Goal: Information Seeking & Learning: Learn about a topic

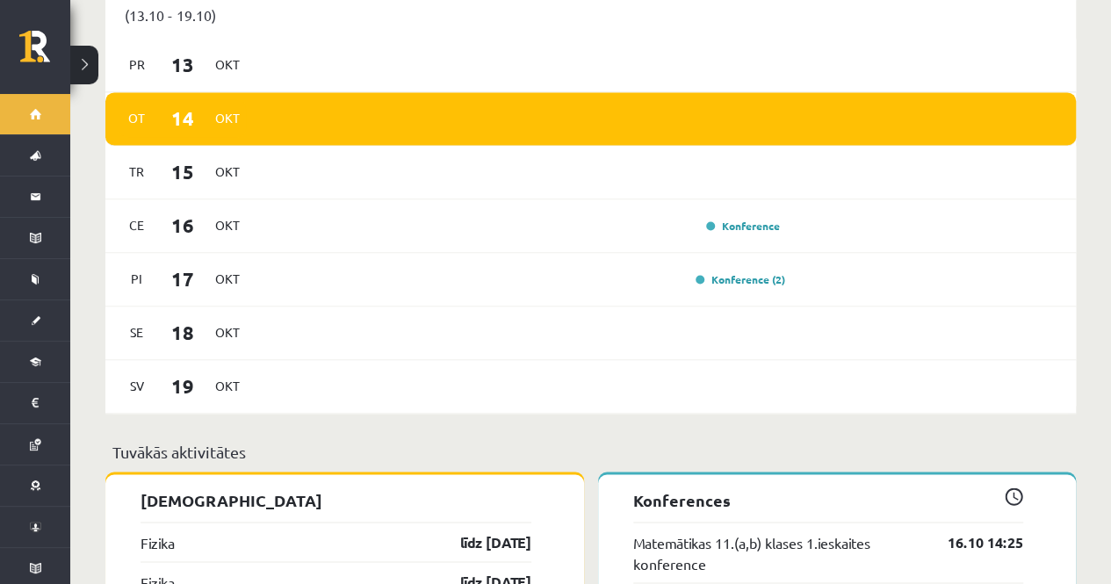
scroll to position [1179, 0]
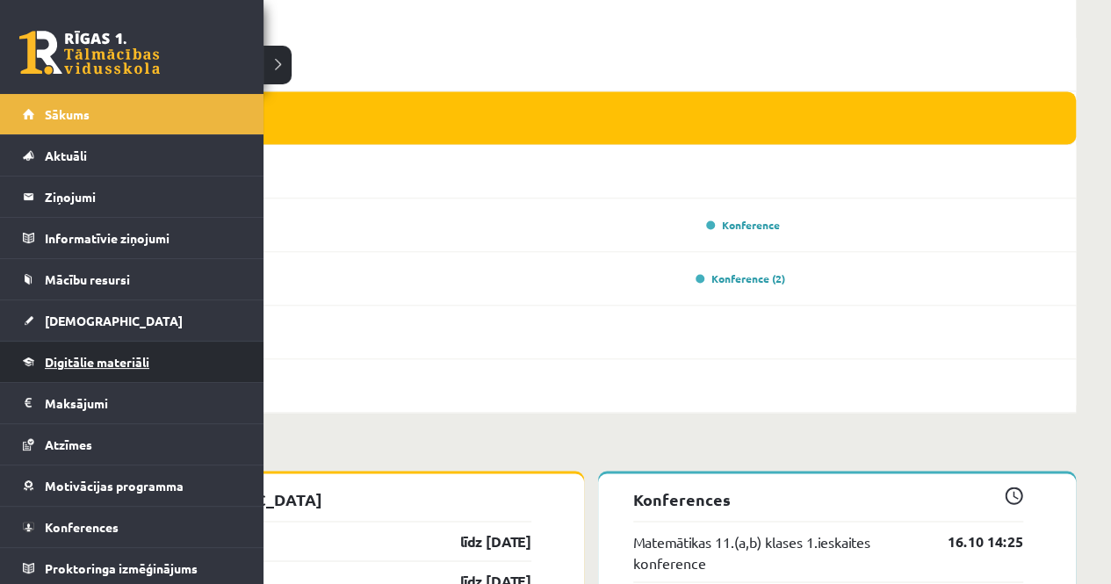
click at [88, 364] on span "Digitālie materiāli" at bounding box center [97, 362] width 105 height 16
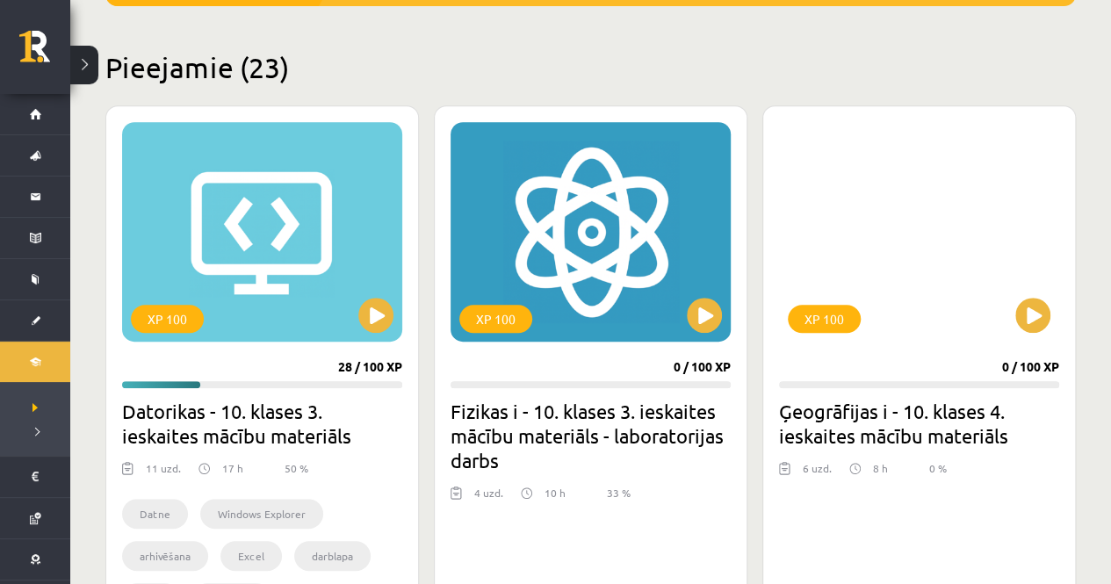
scroll to position [401, 0]
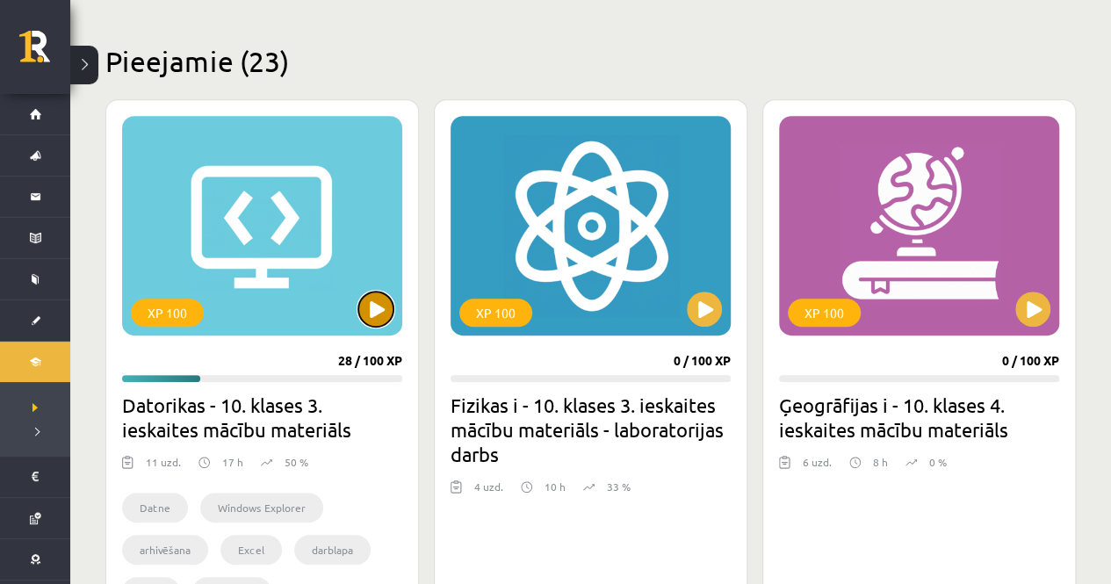
click at [370, 311] on button at bounding box center [375, 309] width 35 height 35
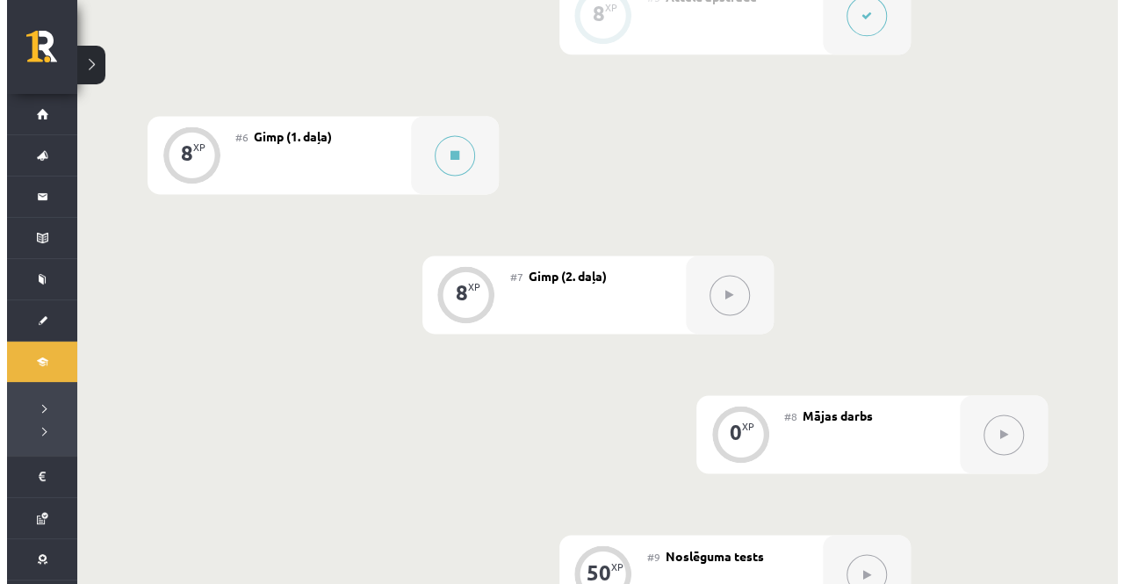
scroll to position [1160, 0]
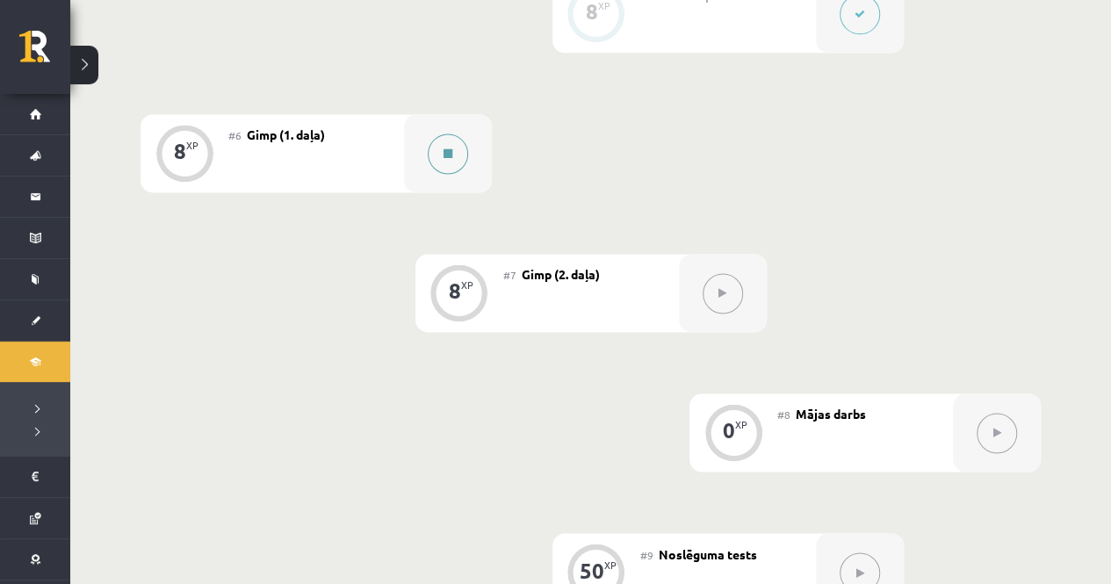
click at [445, 148] on icon at bounding box center [447, 153] width 9 height 11
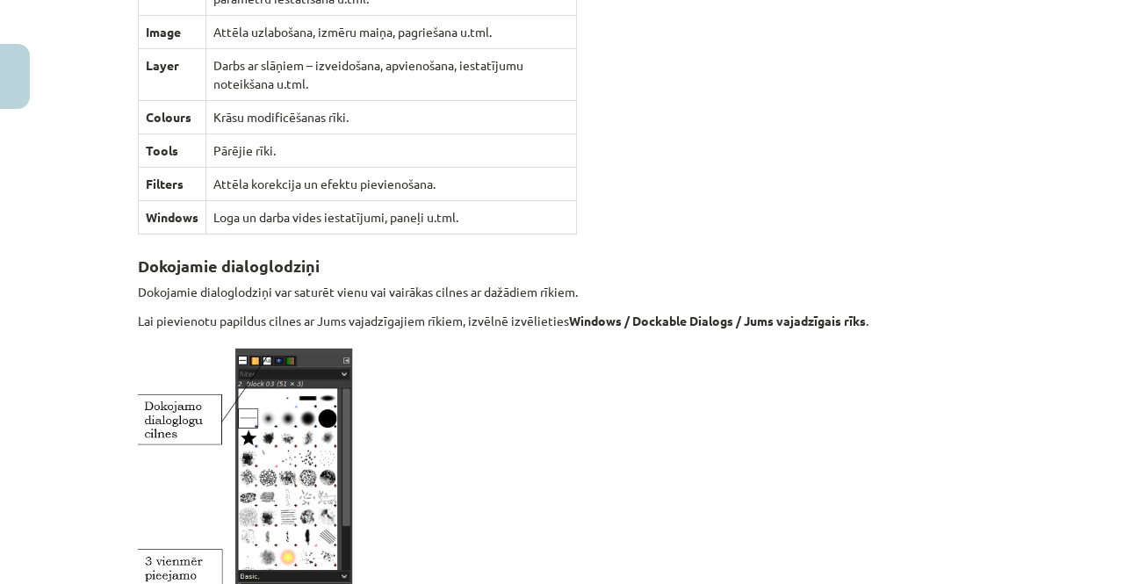
scroll to position [2019, 0]
click at [93, 444] on div "Mācību tēma: Datorikas - 10. klases 3. ieskaites mācību materiāls #6 Gimp (1. d…" at bounding box center [562, 292] width 1124 height 584
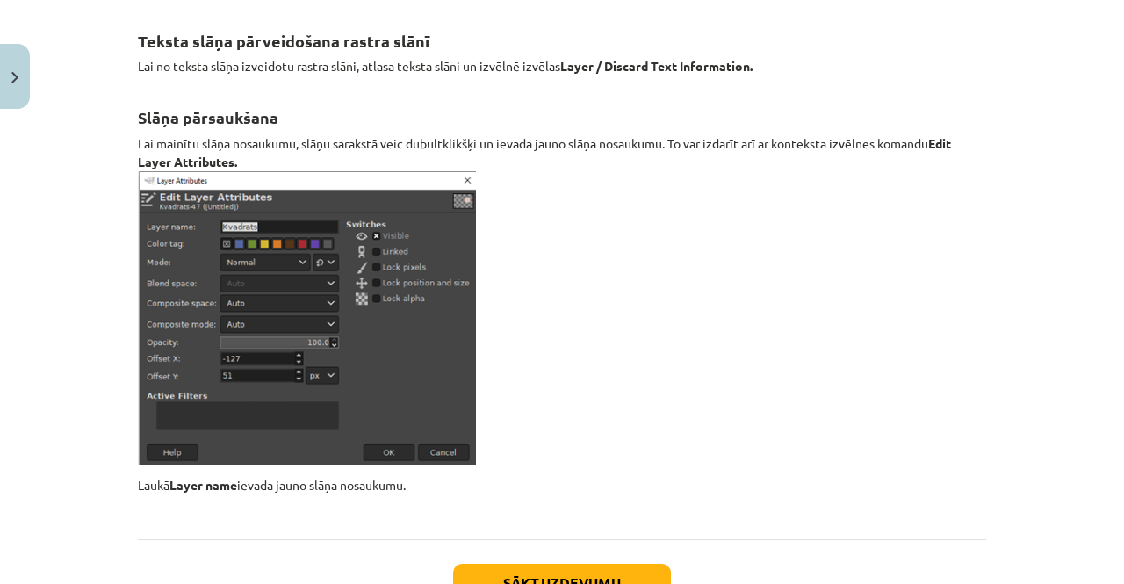
scroll to position [20559, 0]
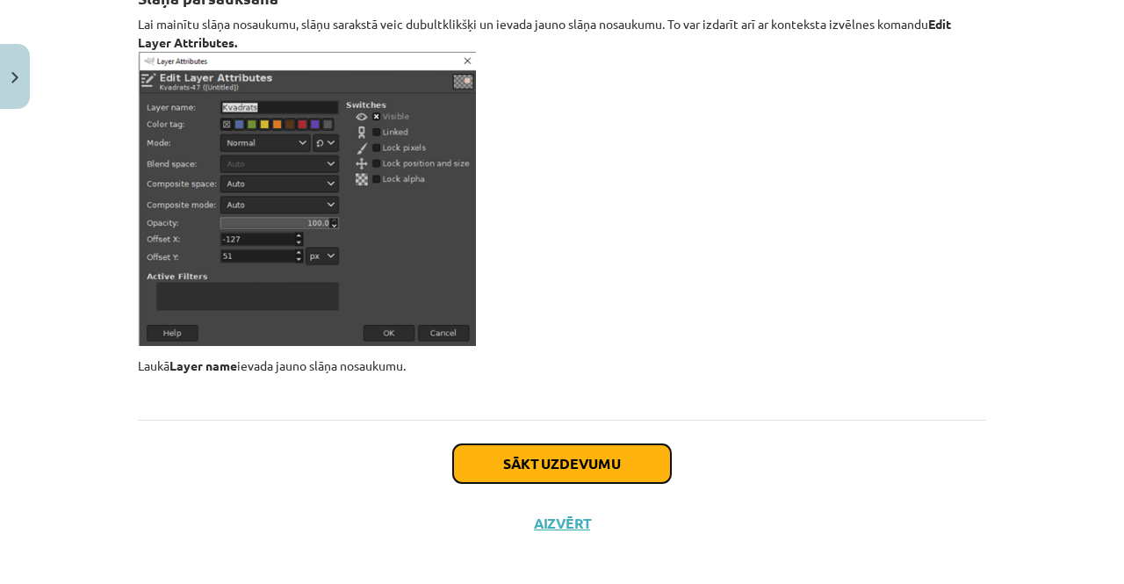
click at [507, 446] on button "Sākt uzdevumu" at bounding box center [562, 463] width 218 height 39
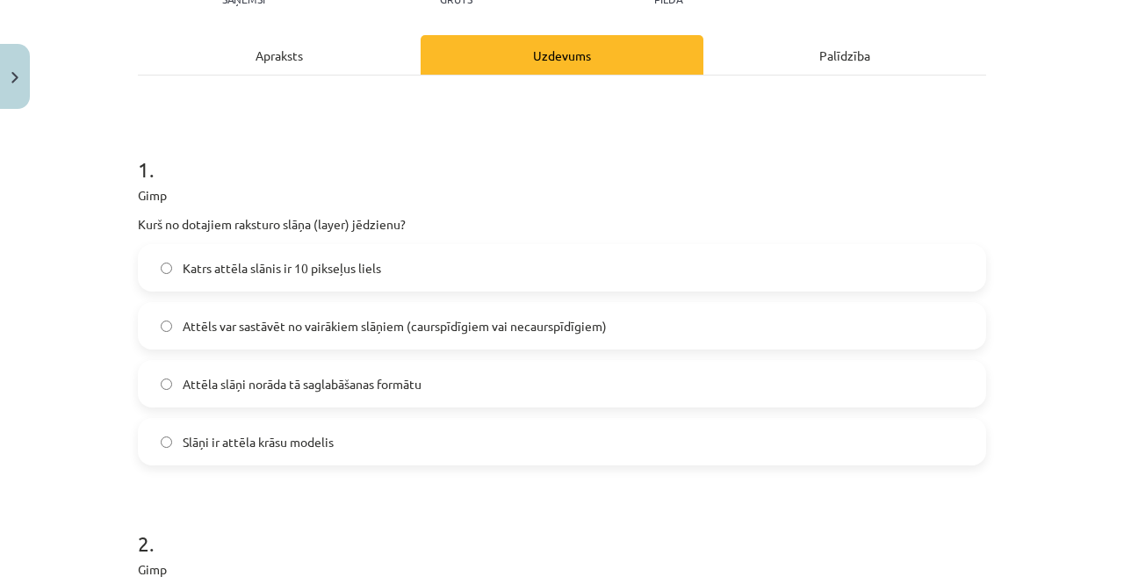
scroll to position [224, 0]
click at [344, 332] on span "Attēls var sastāvēt no vairākiem slāņiem (caurspīdīgiem vai necaurspīdīgiem)" at bounding box center [395, 325] width 424 height 18
click at [285, 62] on div "Apraksts" at bounding box center [279, 54] width 283 height 40
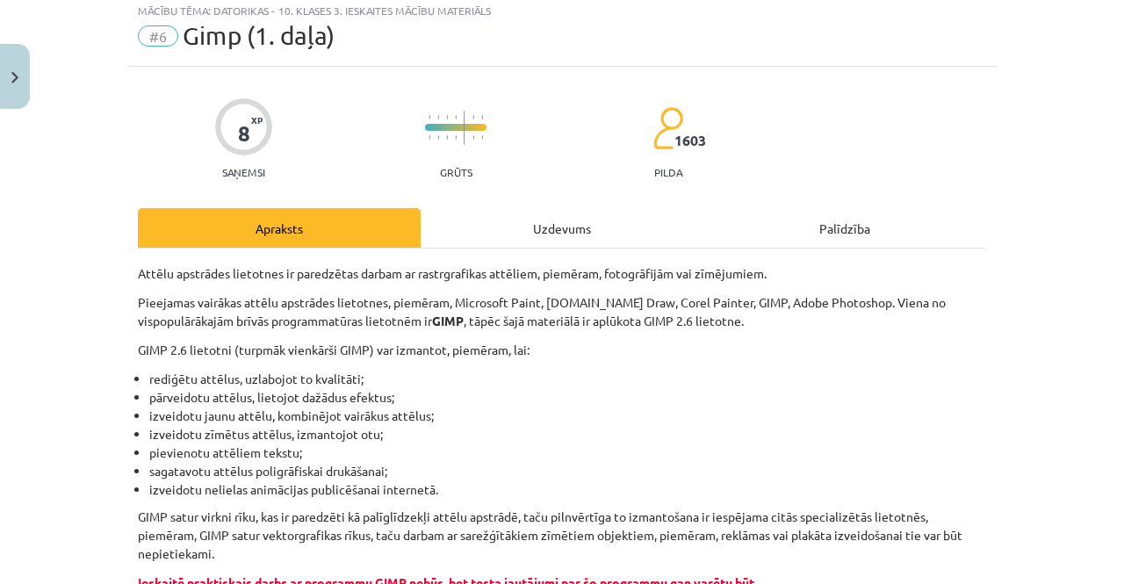
scroll to position [0, 0]
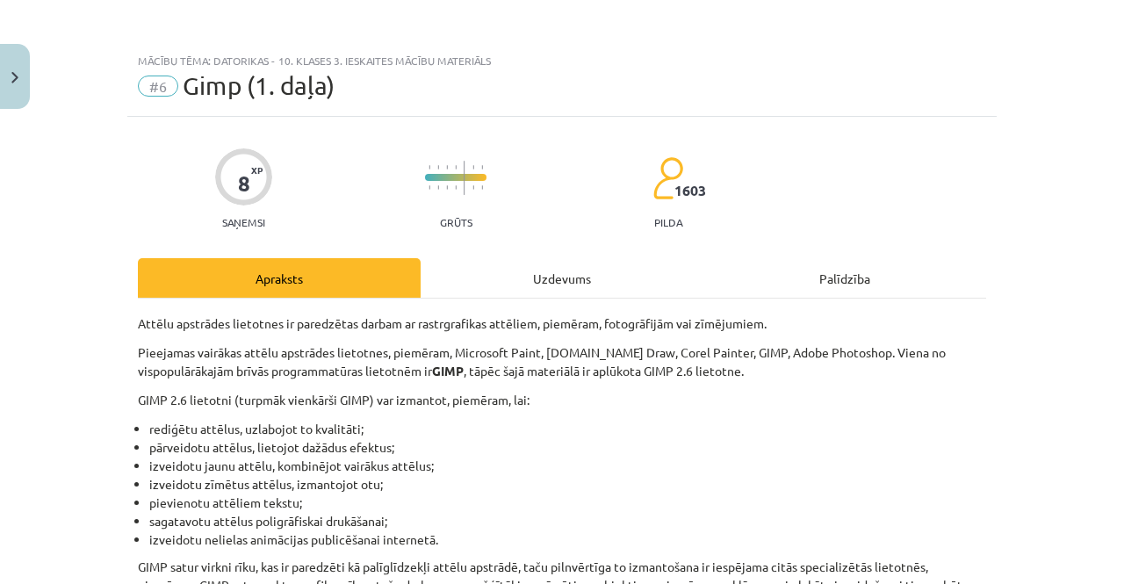
click at [585, 271] on div "Uzdevums" at bounding box center [562, 278] width 283 height 40
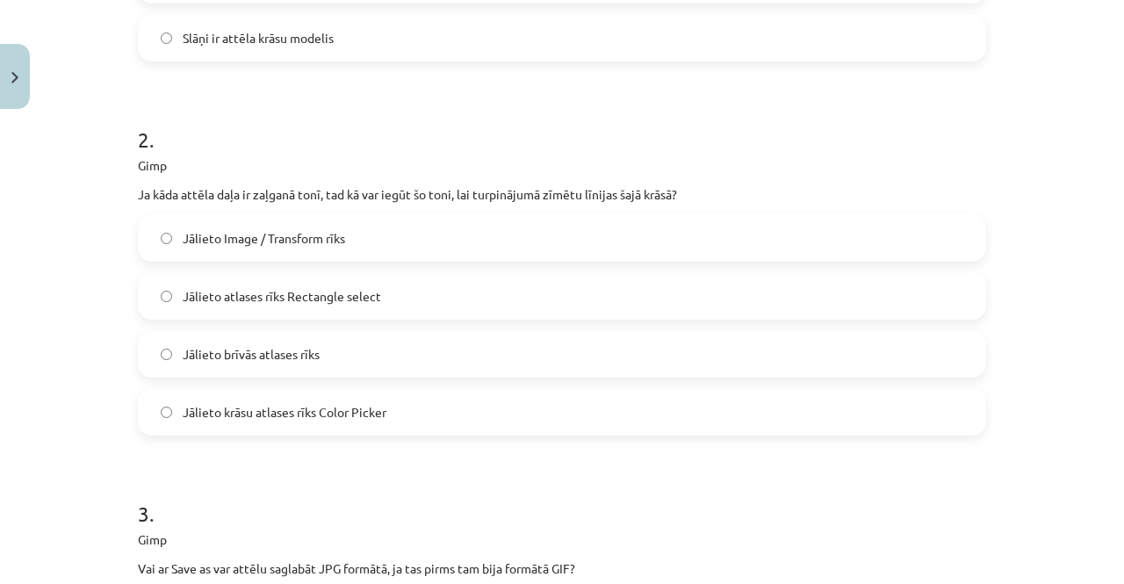
scroll to position [626, 0]
click at [398, 343] on label "Jālieto brīvās atlases rīks" at bounding box center [562, 355] width 845 height 44
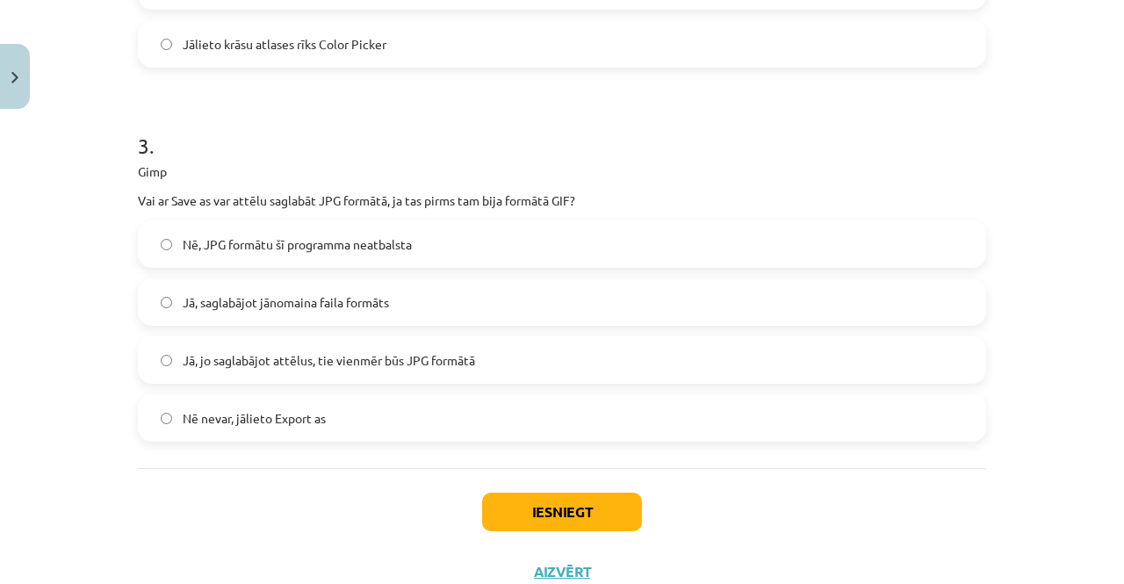
scroll to position [1027, 0]
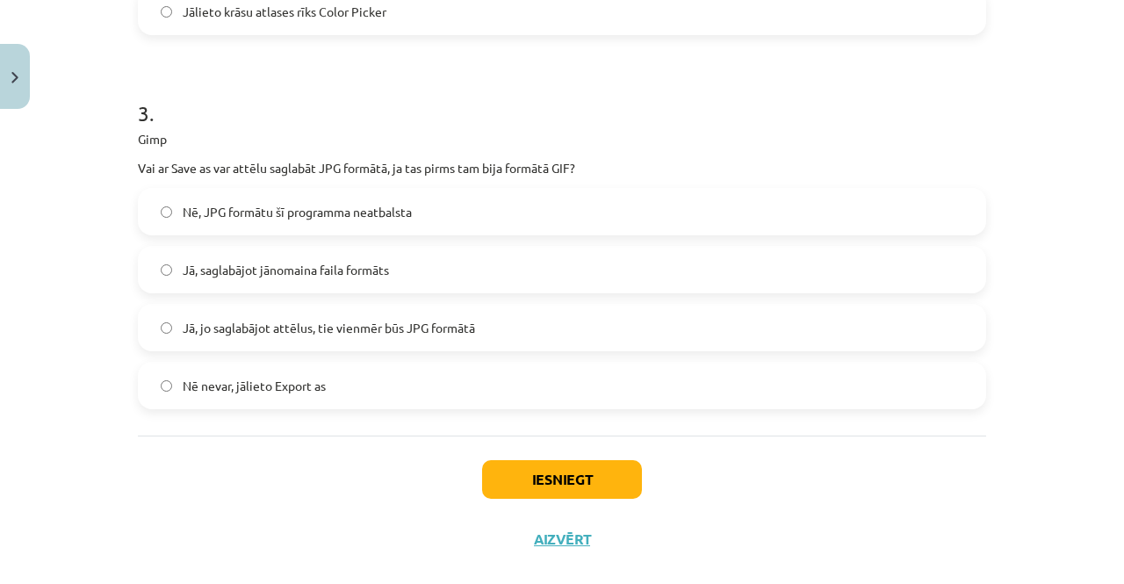
click at [253, 264] on span "Jā, saglabājot jānomaina faila formāts" at bounding box center [286, 270] width 206 height 18
click at [532, 467] on button "Iesniegt" at bounding box center [562, 479] width 160 height 39
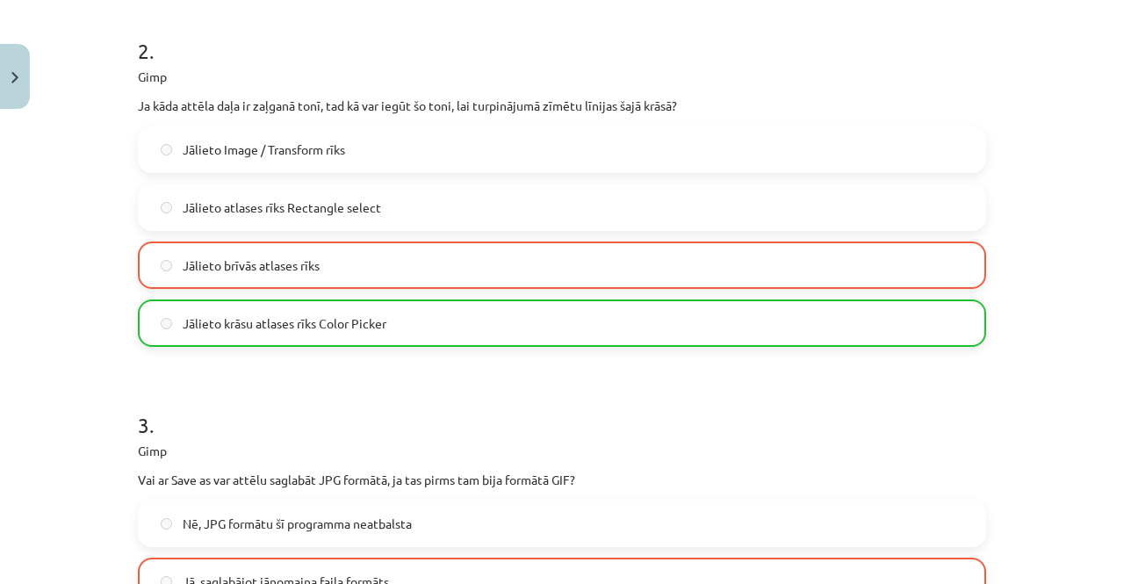
scroll to position [1110, 0]
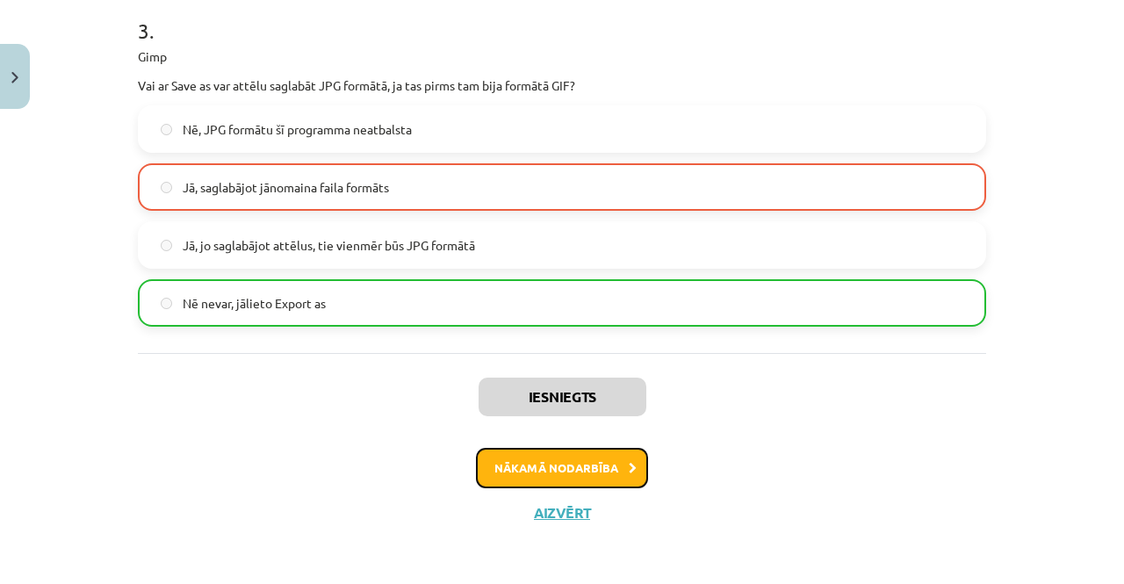
click at [604, 468] on button "Nākamā nodarbība" at bounding box center [562, 468] width 172 height 40
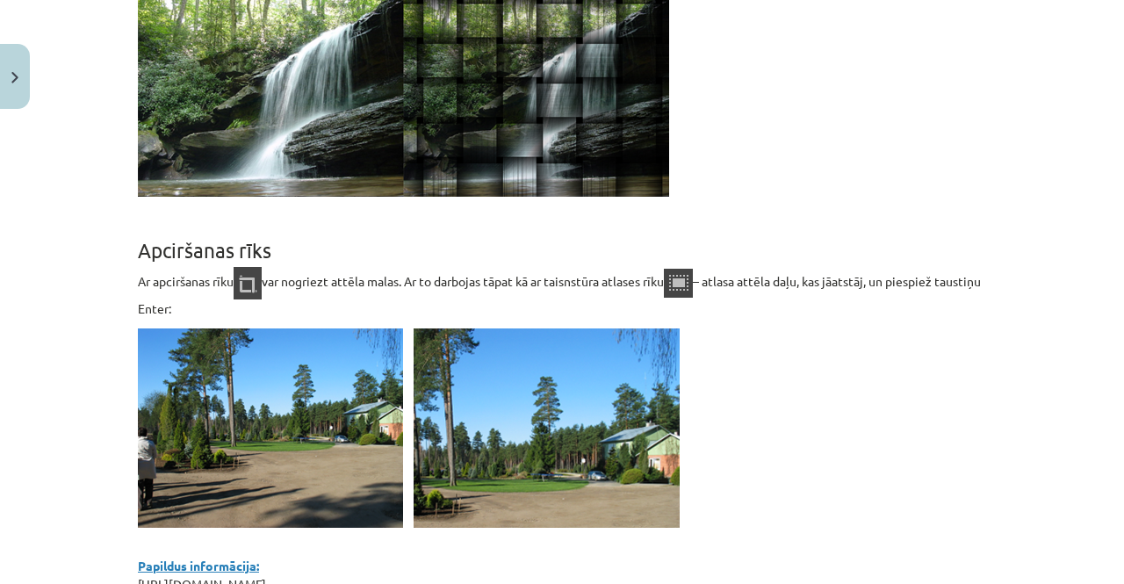
scroll to position [15416, 0]
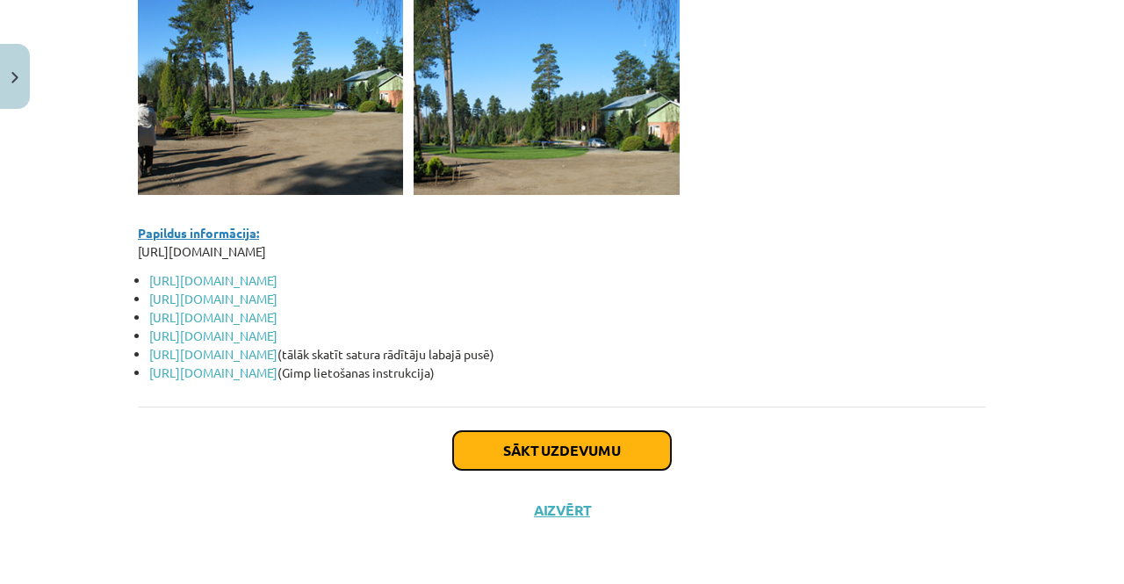
click at [564, 437] on button "Sākt uzdevumu" at bounding box center [562, 450] width 218 height 39
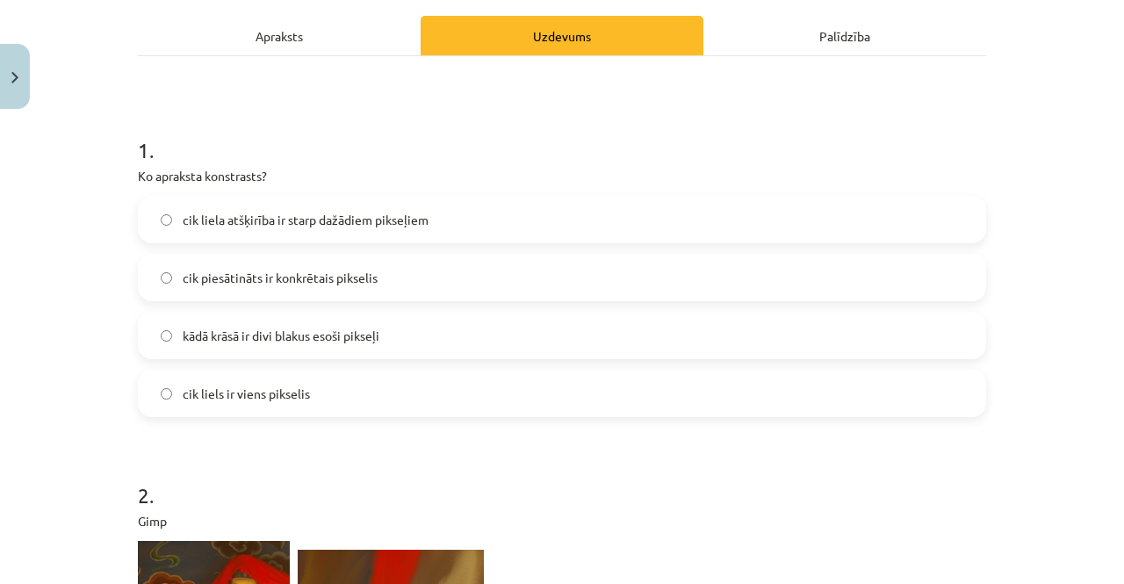
scroll to position [245, 0]
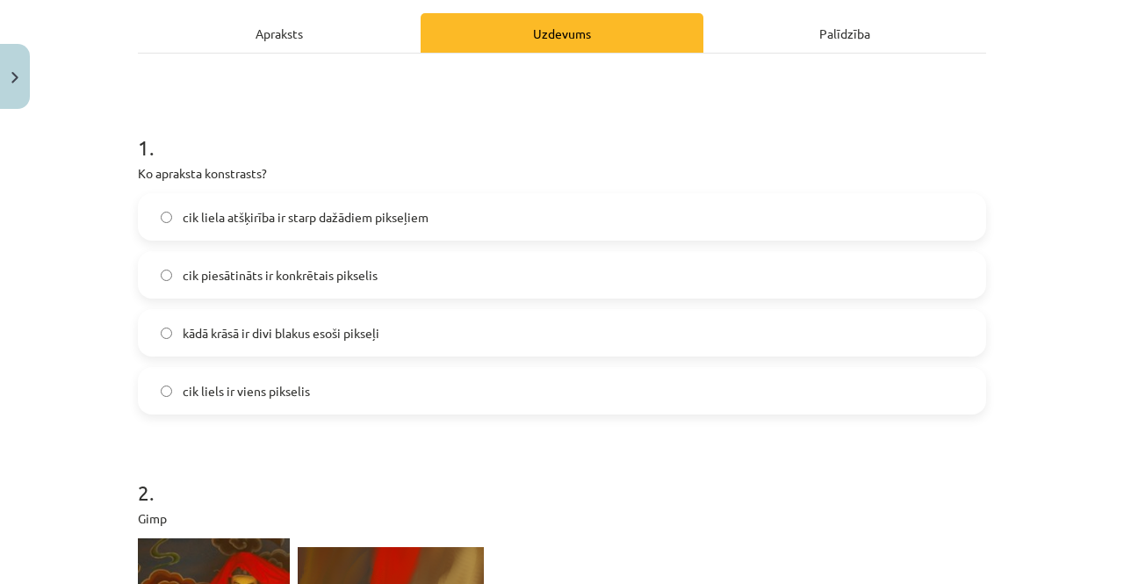
click at [427, 217] on label "cik liela atšķirība ir starp dažādiem pikseļiem" at bounding box center [562, 217] width 845 height 44
click at [263, 40] on div "Apraksts" at bounding box center [279, 33] width 283 height 40
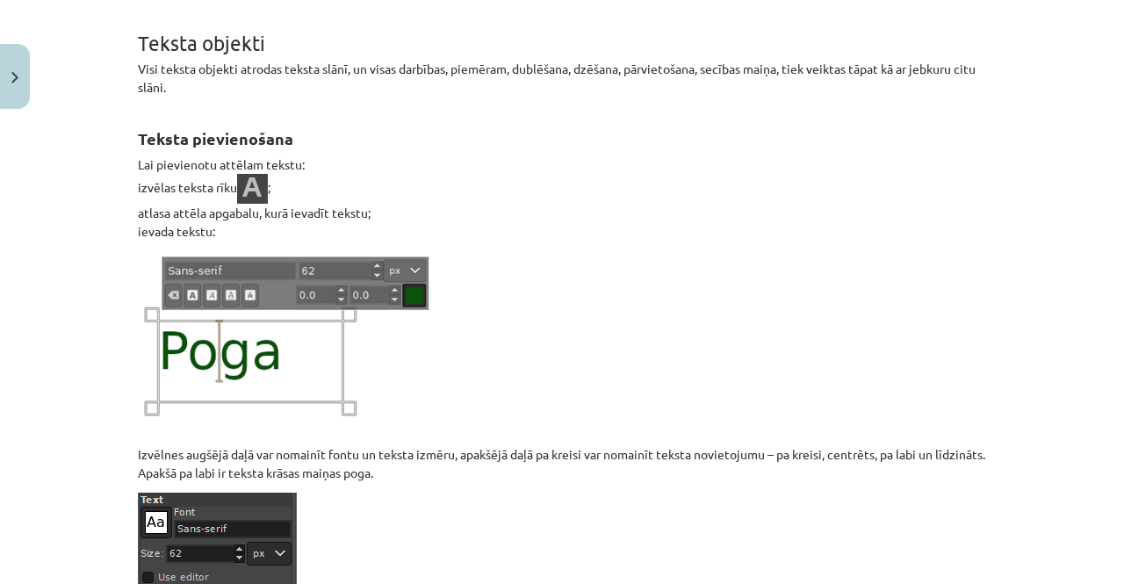
scroll to position [0, 0]
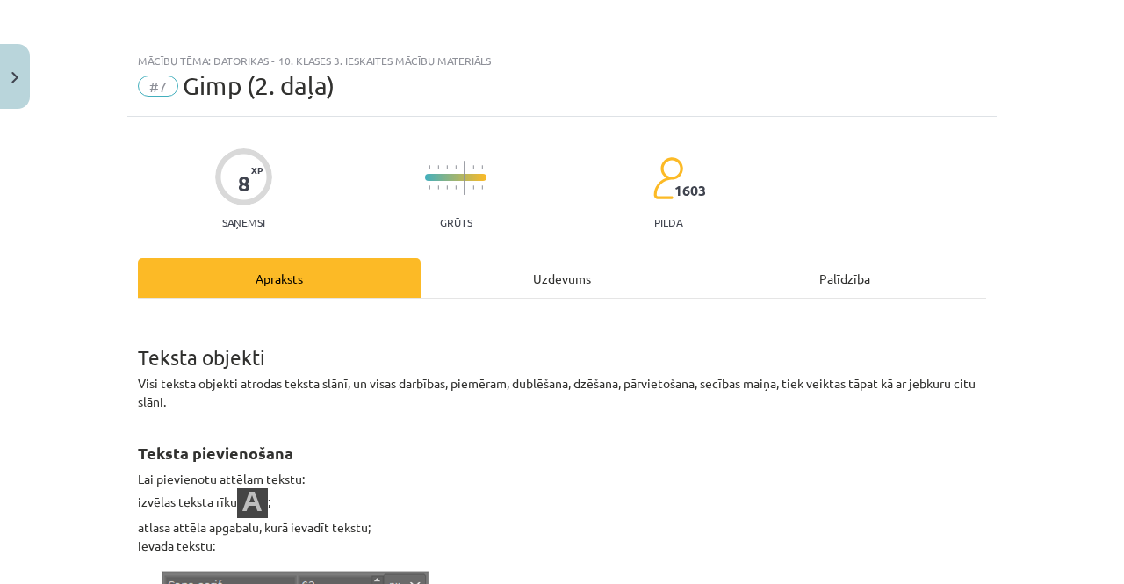
click at [546, 284] on div "Uzdevums" at bounding box center [562, 278] width 283 height 40
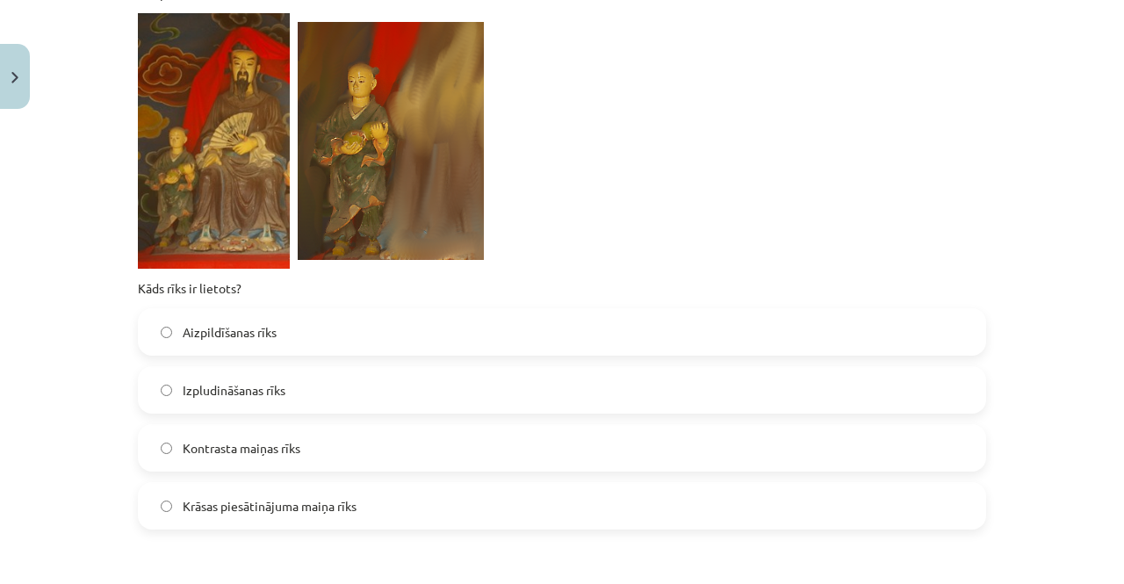
scroll to position [771, 0]
click at [239, 387] on span "Izpludināšanas rīks" at bounding box center [234, 389] width 103 height 18
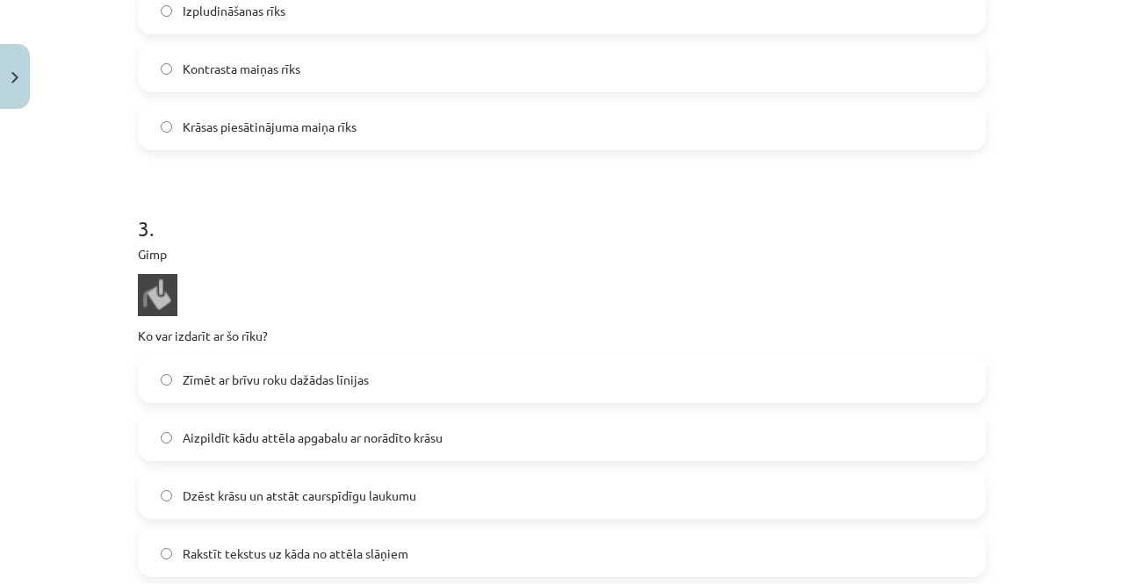
scroll to position [1306, 0]
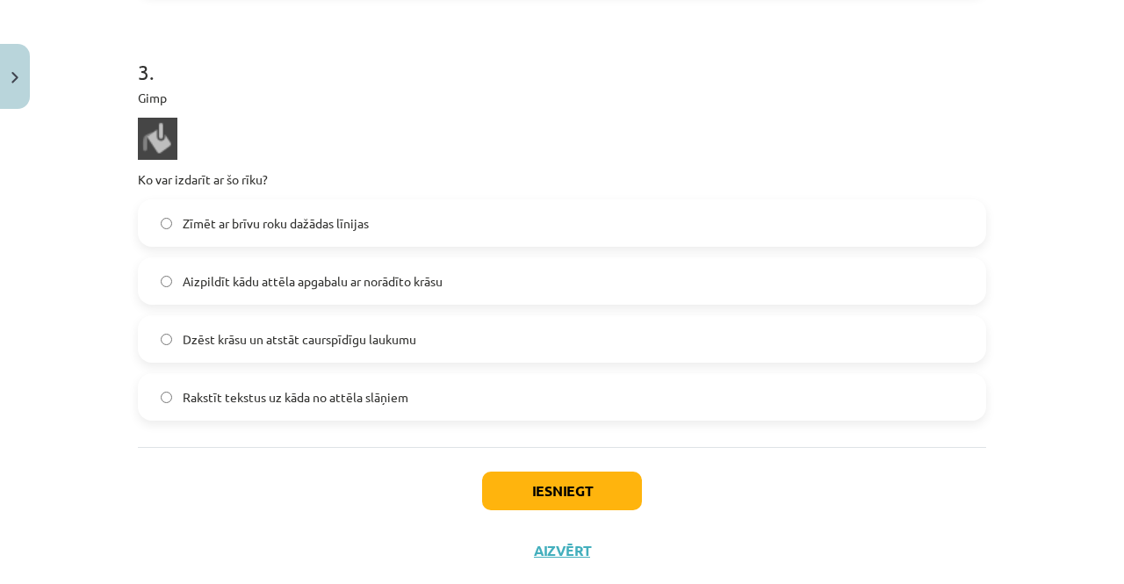
click at [254, 285] on span "Aizpildīt kādu attēla apgabalu ar norādīto krāsu" at bounding box center [313, 281] width 260 height 18
click at [544, 500] on button "Iesniegt" at bounding box center [562, 491] width 160 height 39
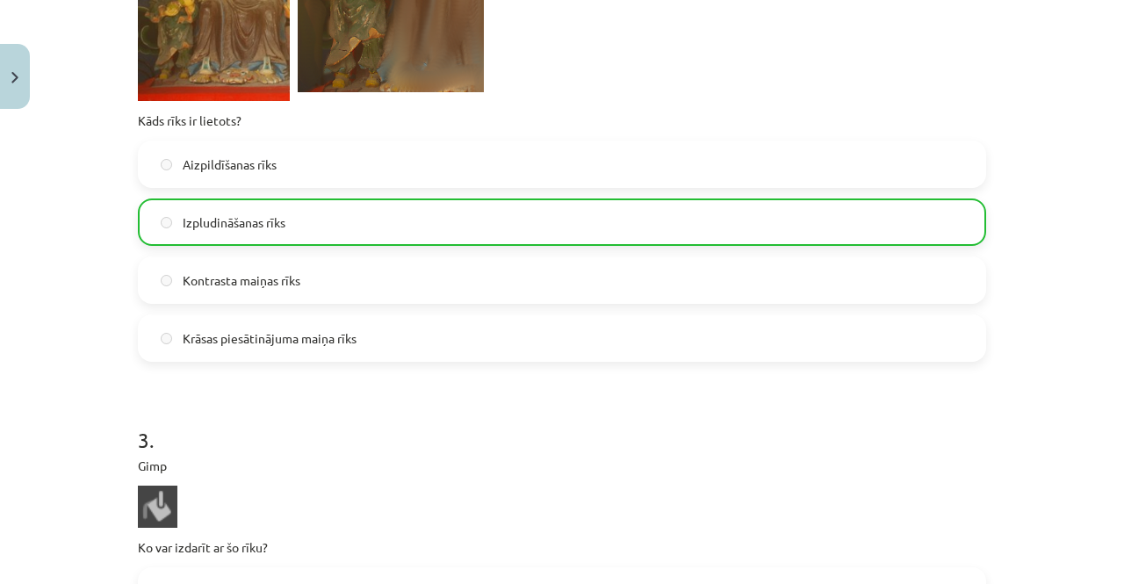
scroll to position [1400, 0]
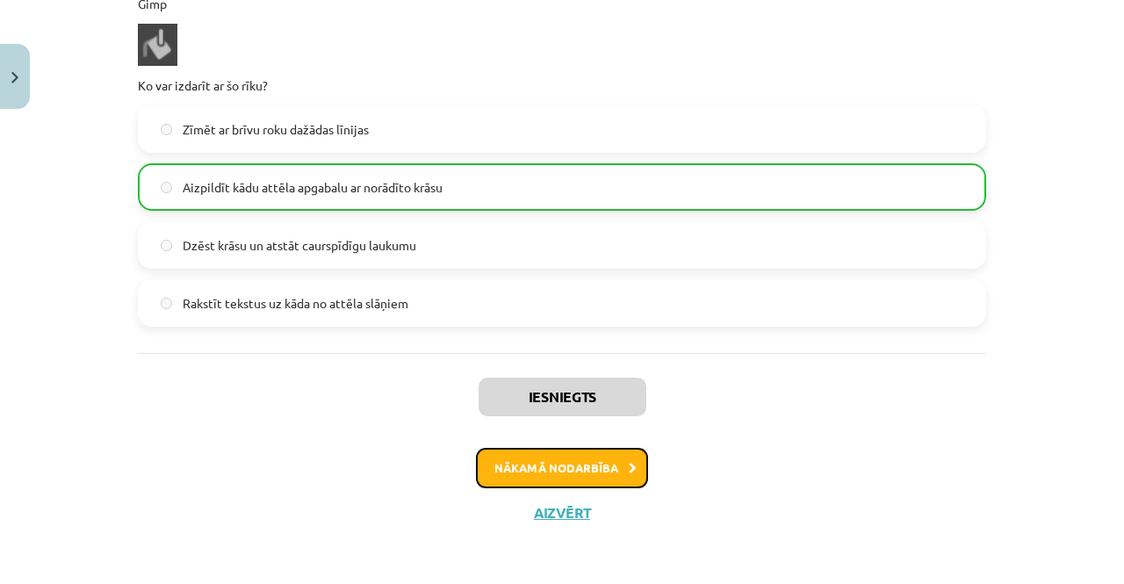
click at [602, 470] on button "Nākamā nodarbība" at bounding box center [562, 468] width 172 height 40
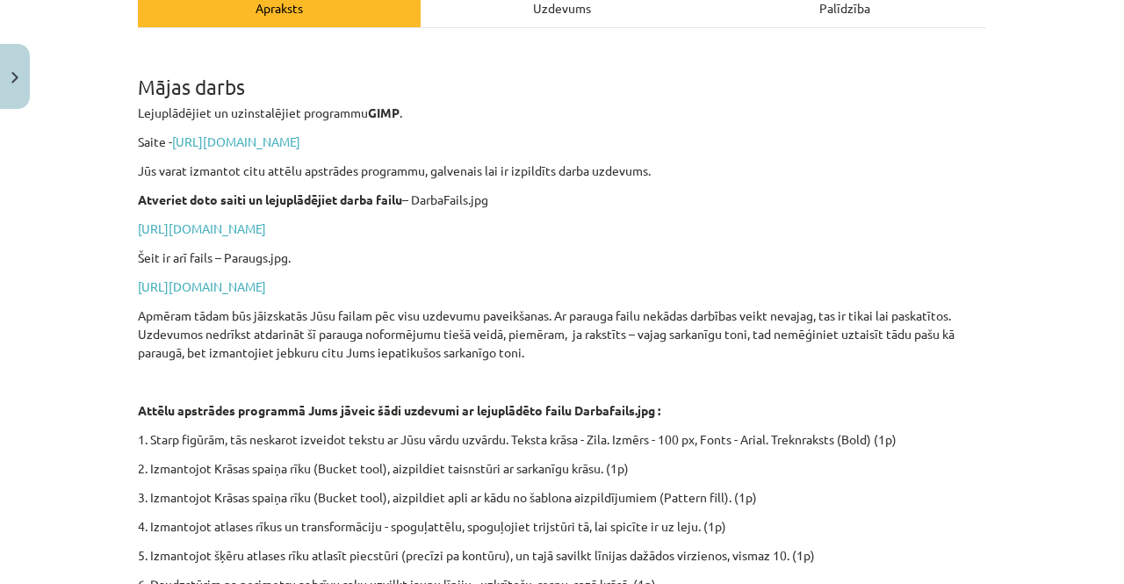
scroll to position [270, 0]
click at [285, 144] on link "[URL][DOMAIN_NAME]" at bounding box center [236, 142] width 128 height 16
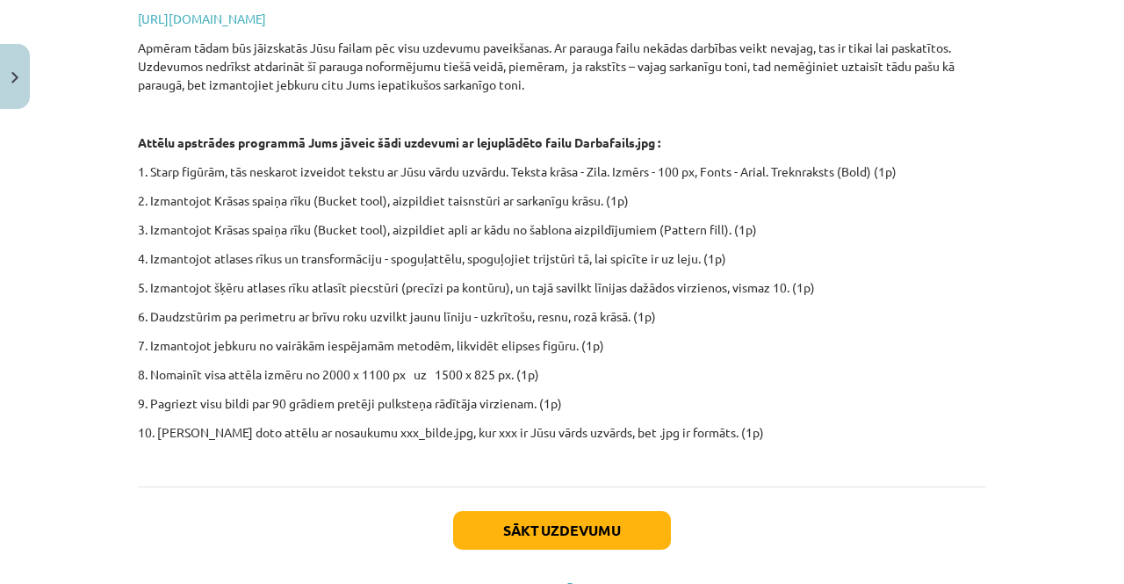
scroll to position [616, 0]
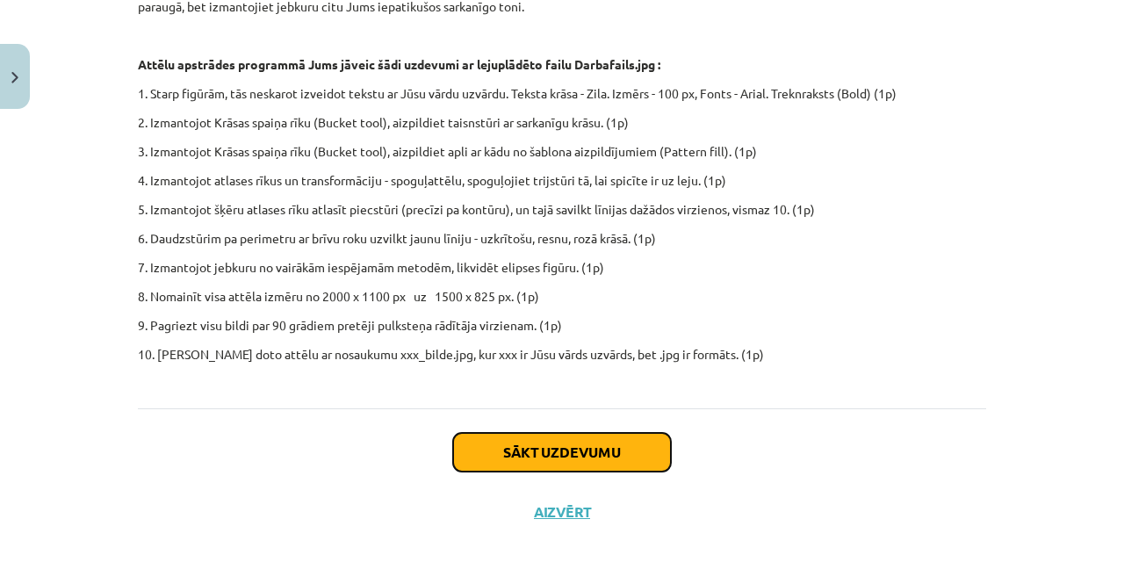
click at [501, 440] on button "Sākt uzdevumu" at bounding box center [562, 452] width 218 height 39
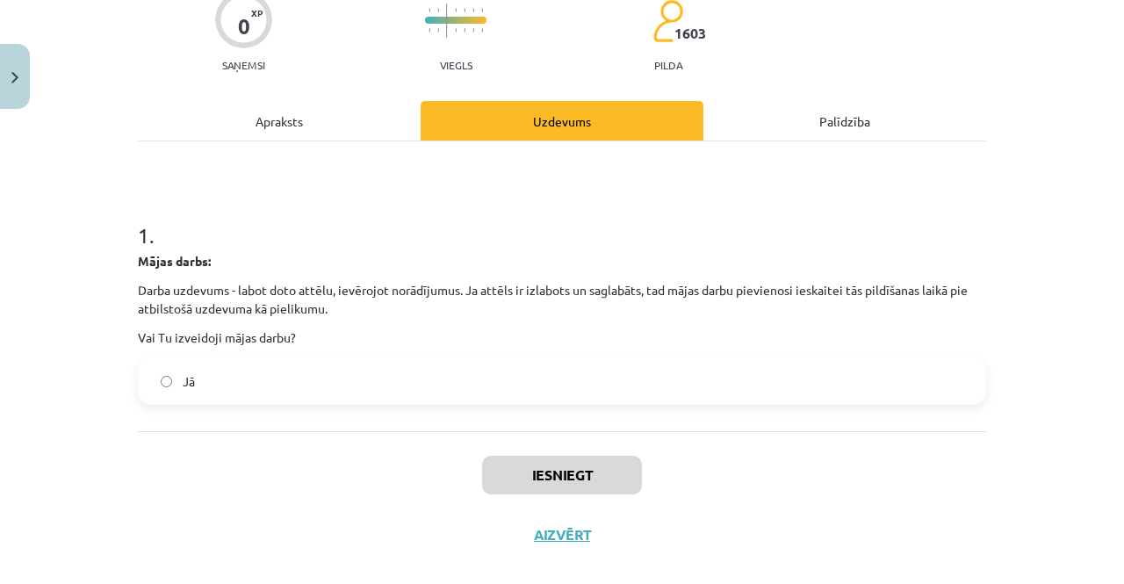
scroll to position [161, 0]
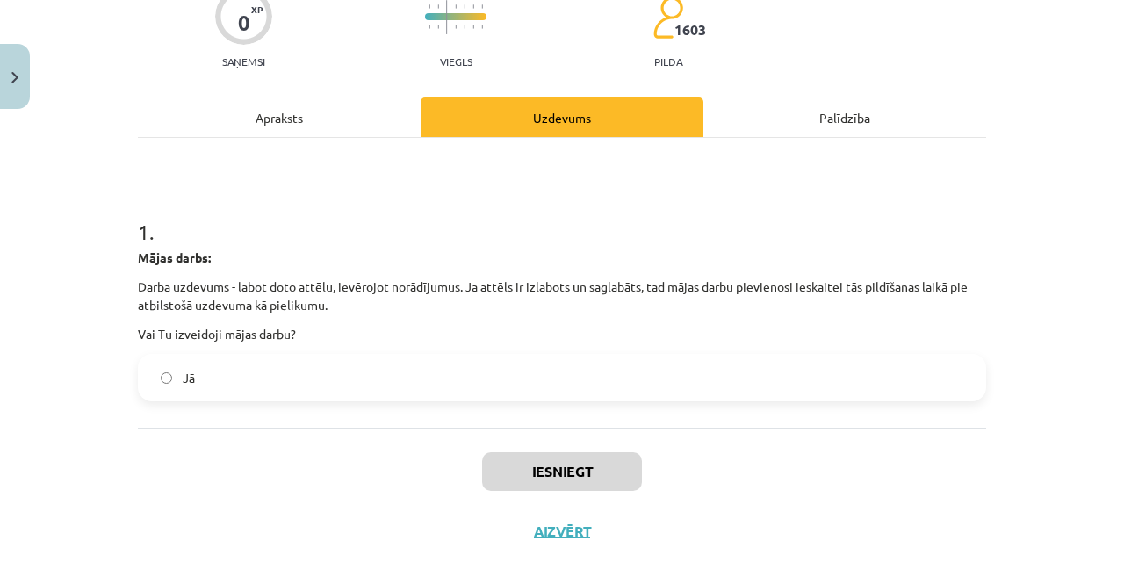
click at [523, 372] on label "Jā" at bounding box center [562, 378] width 845 height 44
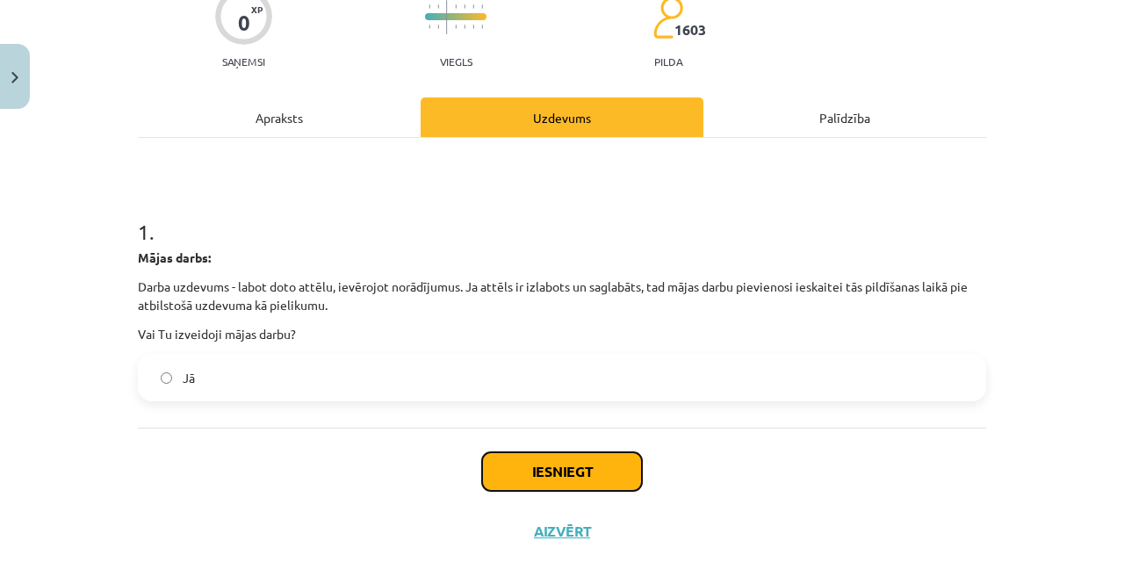
click at [524, 464] on button "Iesniegt" at bounding box center [562, 471] width 160 height 39
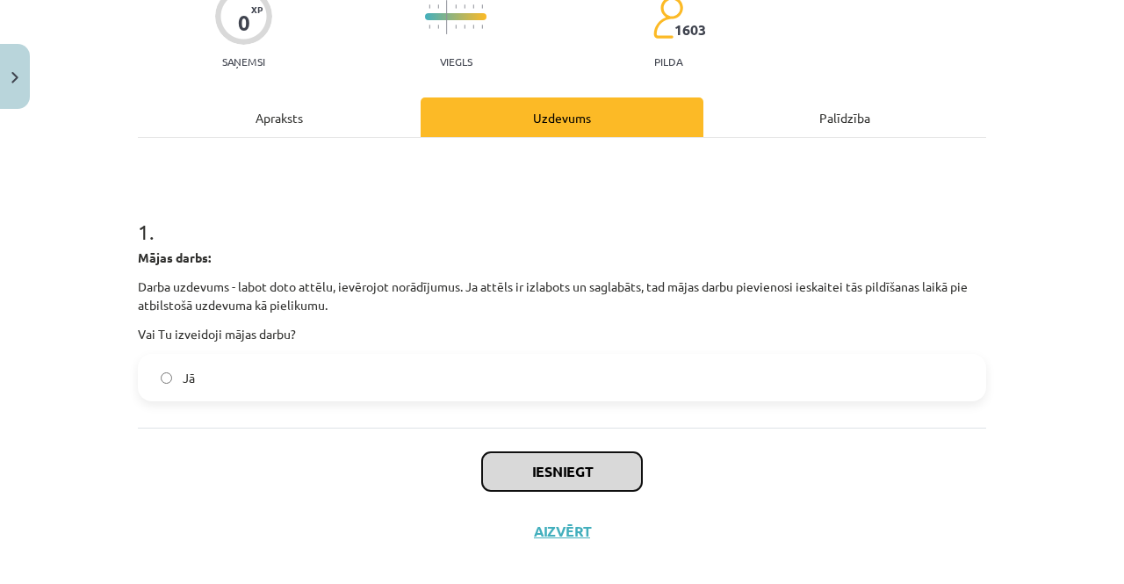
scroll to position [181, 0]
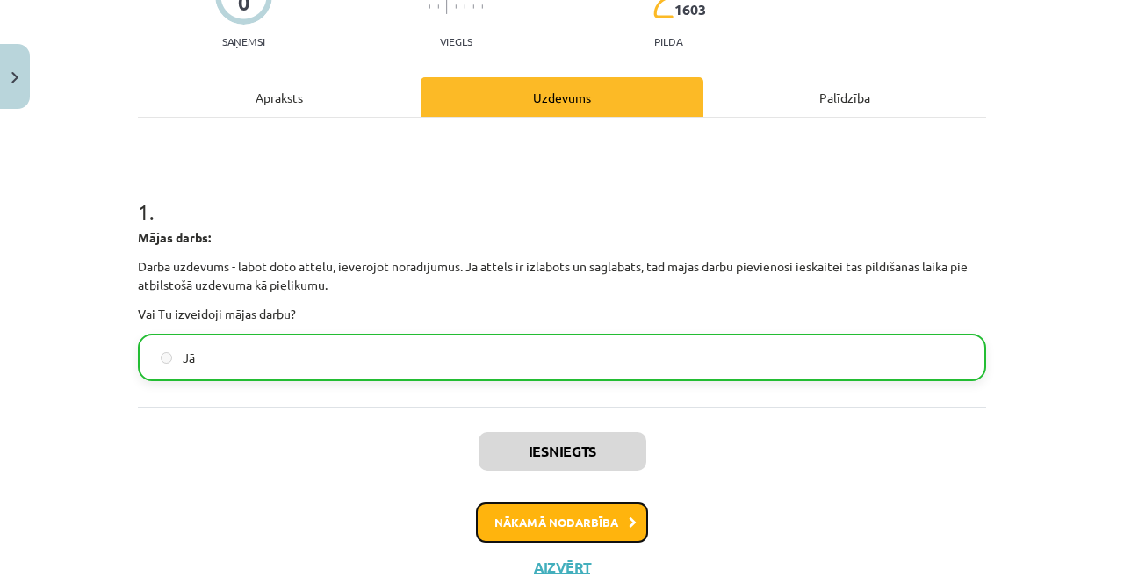
click at [554, 523] on button "Nākamā nodarbība" at bounding box center [562, 522] width 172 height 40
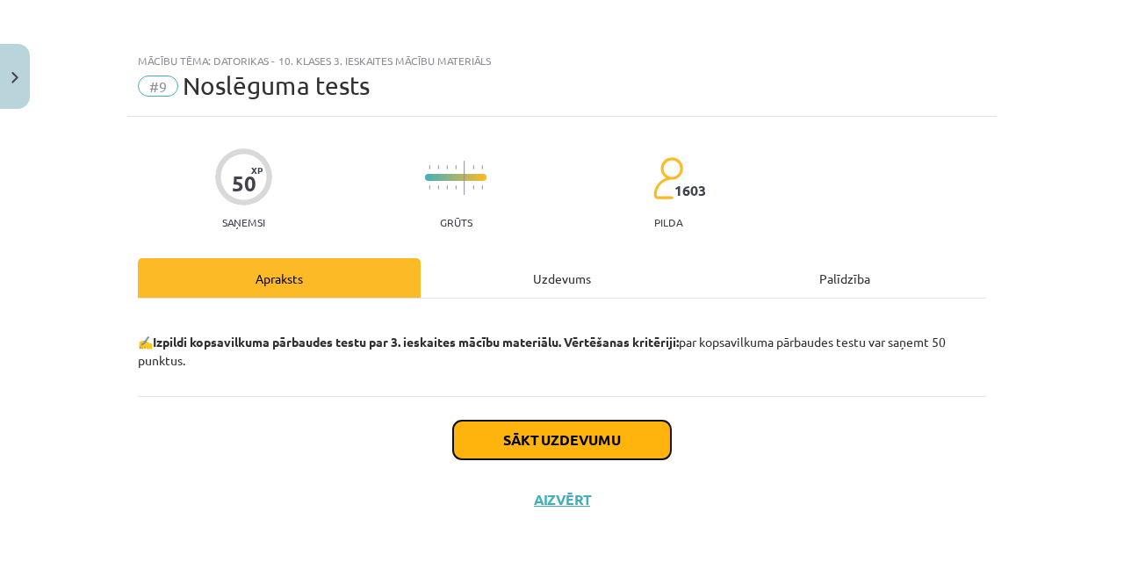
click at [573, 424] on button "Sākt uzdevumu" at bounding box center [562, 440] width 218 height 39
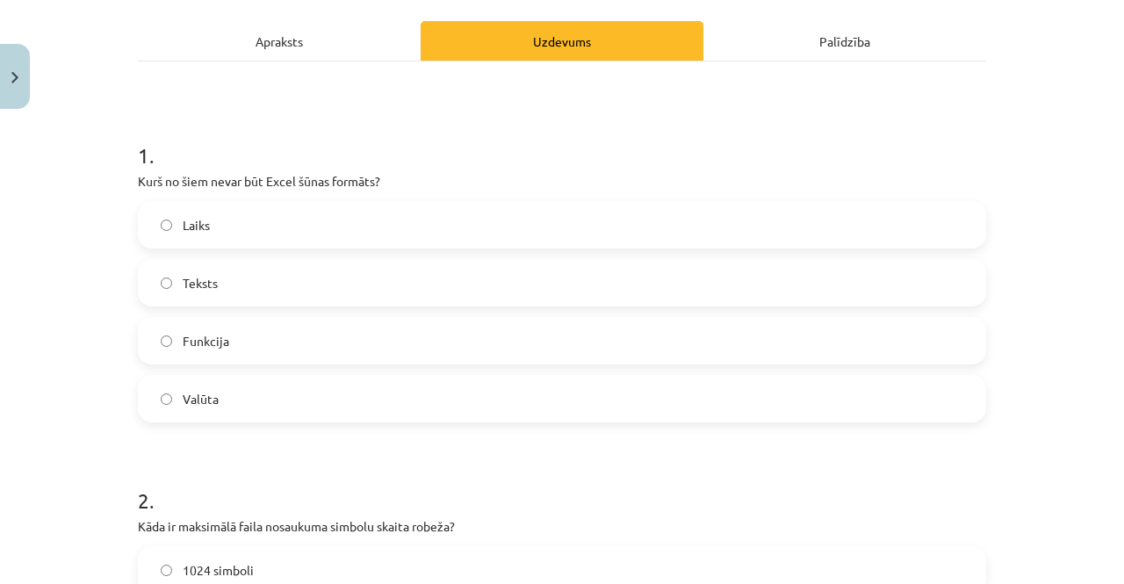
scroll to position [236, 0]
click at [528, 202] on div "Laiks" at bounding box center [562, 225] width 848 height 47
click at [406, 242] on label "Laiks" at bounding box center [562, 226] width 845 height 44
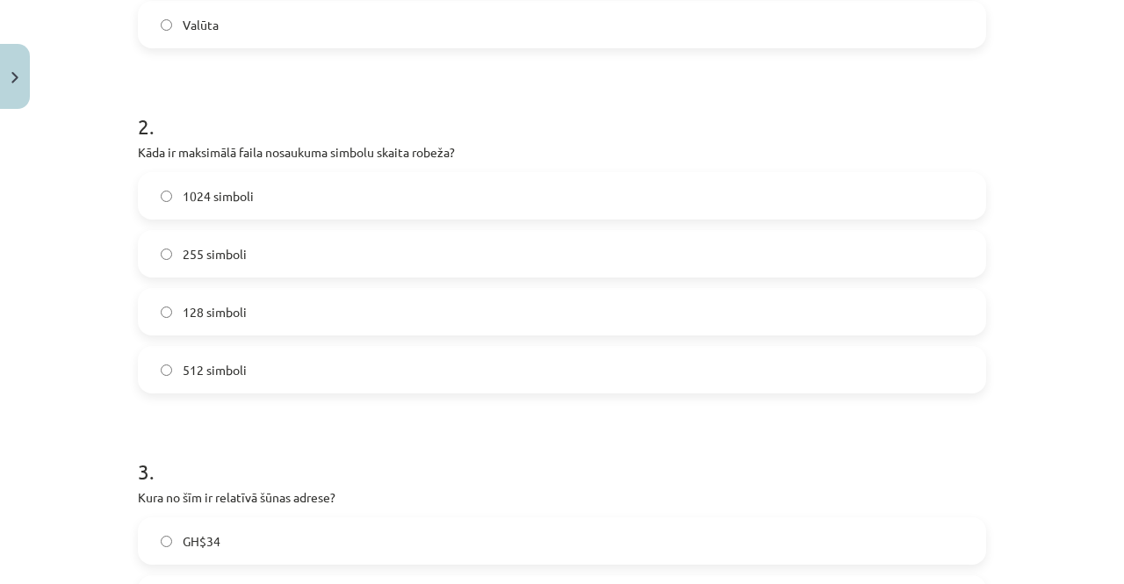
scroll to position [611, 0]
click at [206, 196] on span "1024 simboli" at bounding box center [218, 196] width 71 height 18
click at [238, 256] on span "255 simboli" at bounding box center [215, 254] width 64 height 18
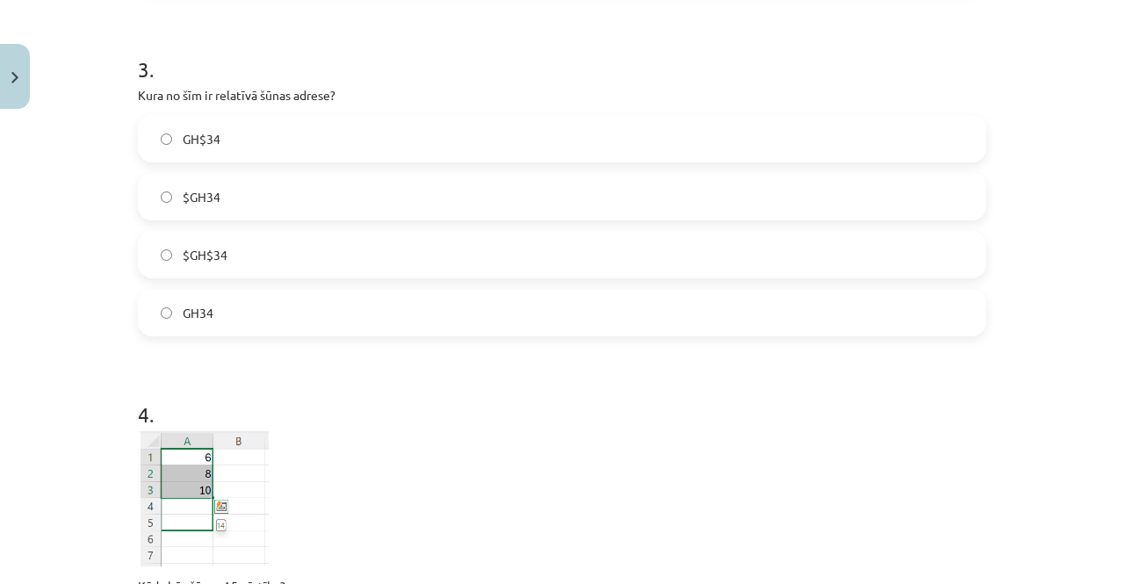
scroll to position [1013, 0]
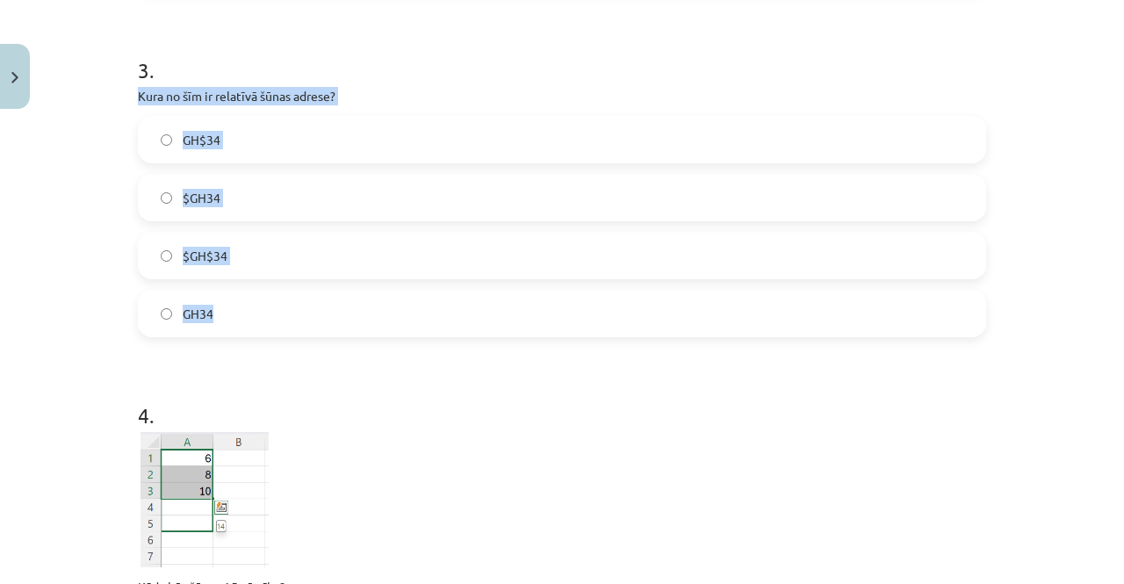
drag, startPoint x: 132, startPoint y: 94, endPoint x: 256, endPoint y: 303, distance: 243.4
click at [256, 303] on div "3 . Kura no šīm ir relatīvā šūnas adrese? GH$34 $GH34 $GH$34 GH34" at bounding box center [562, 182] width 848 height 310
copy div "Kura no šīm ir relatīvā šūnas adrese? GH$34 $GH34 $GH$34 GH34"
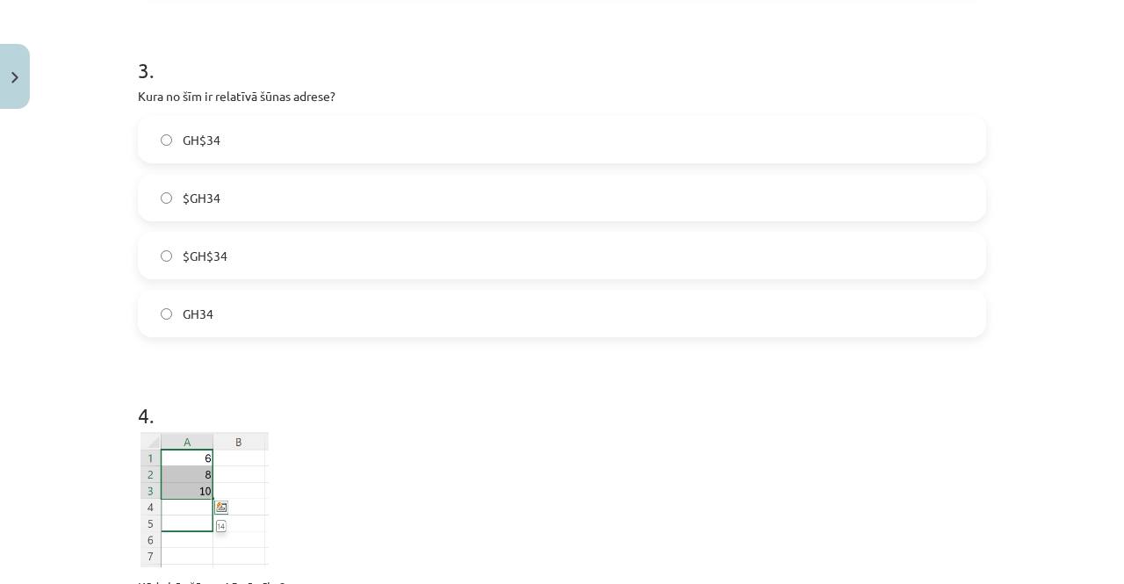
click at [335, 393] on h1 "4 ." at bounding box center [562, 399] width 848 height 54
click at [369, 328] on label "GH34" at bounding box center [562, 314] width 845 height 44
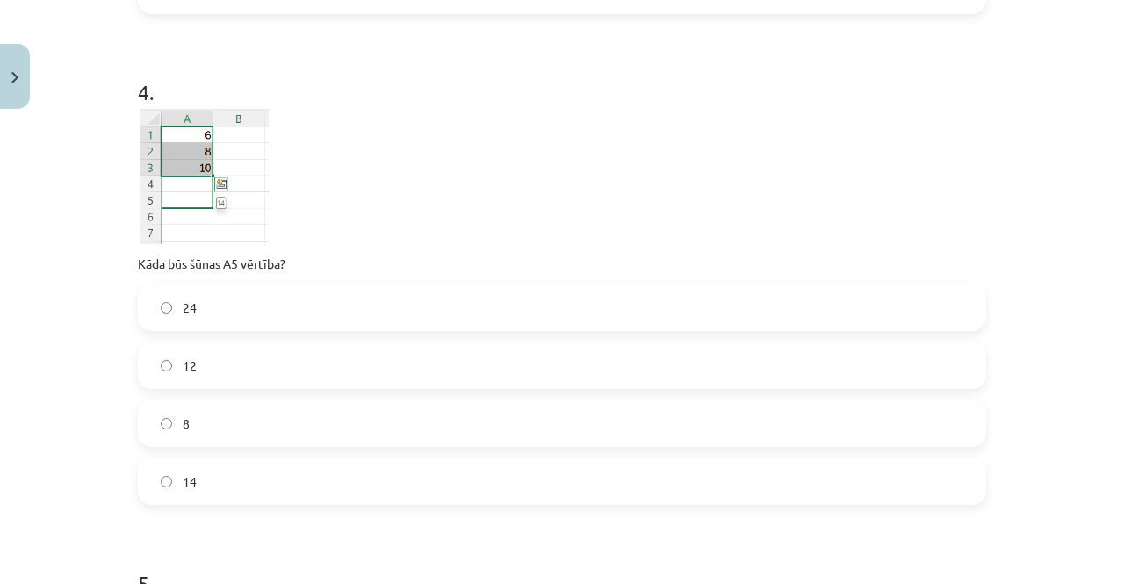
scroll to position [1335, 0]
click at [191, 475] on label "14" at bounding box center [562, 482] width 845 height 44
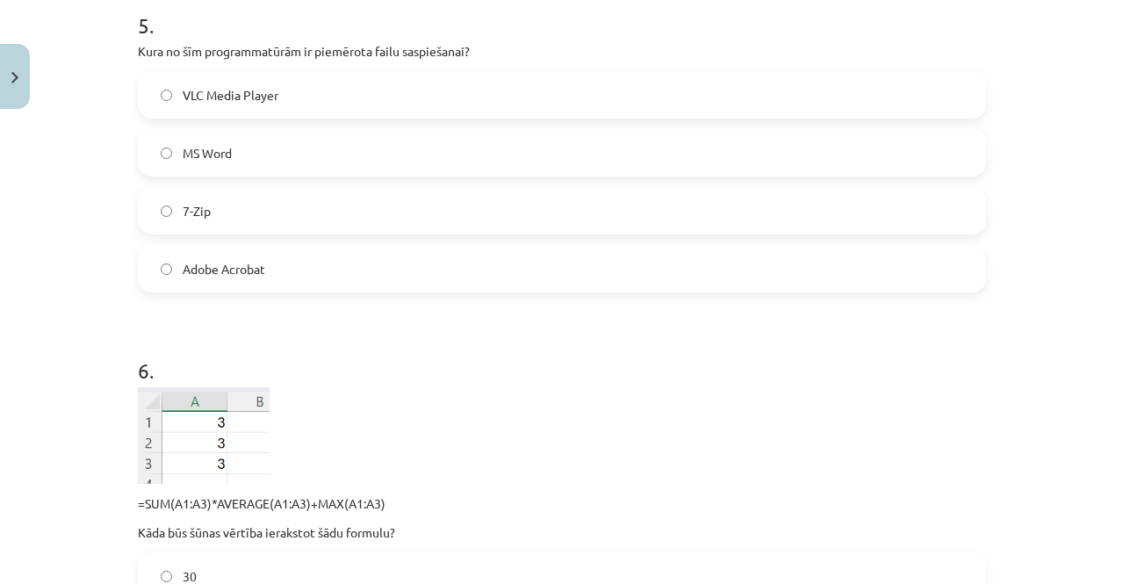
scroll to position [1898, 0]
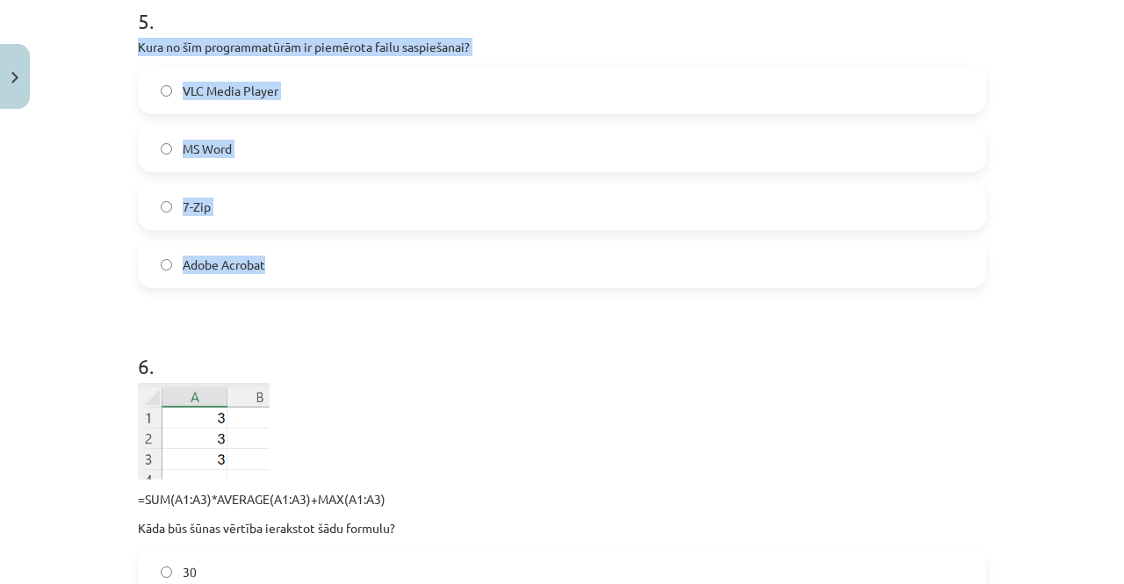
drag, startPoint x: 132, startPoint y: 47, endPoint x: 327, endPoint y: 259, distance: 288.4
click at [327, 259] on div "5 . Kura no šīm programmatūrām ir piemērota failu saspiešanai? VLC Media Player…" at bounding box center [562, 133] width 848 height 310
copy div "Kura no šīm programmatūrām ir piemērota failu saspiešanai? VLC Media Player MS …"
click at [232, 196] on label "7-Zip" at bounding box center [562, 206] width 845 height 44
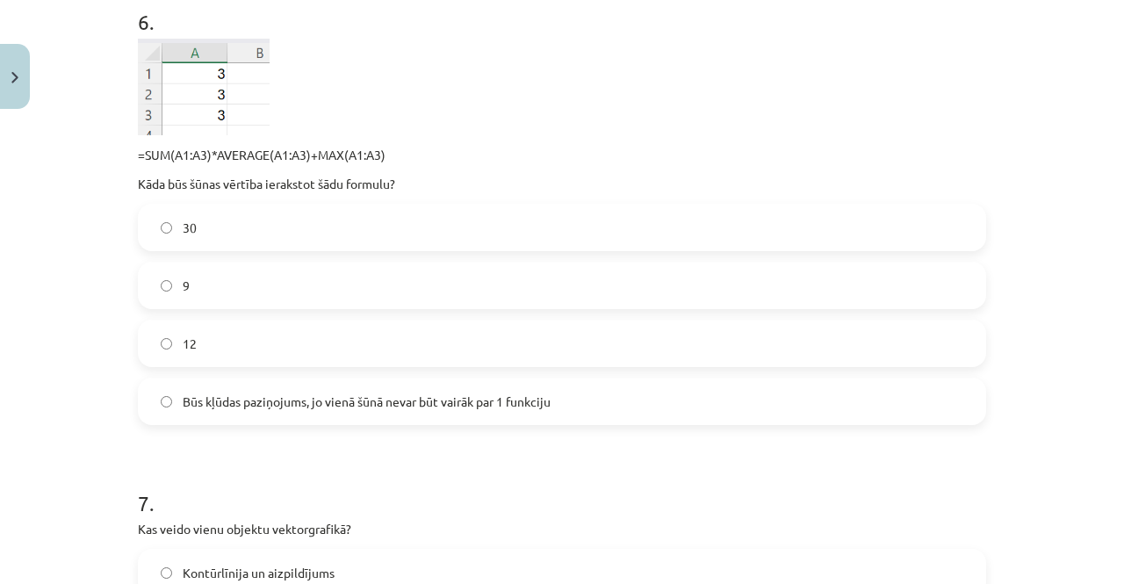
scroll to position [2239, 0]
click at [304, 336] on label "12" at bounding box center [562, 346] width 845 height 44
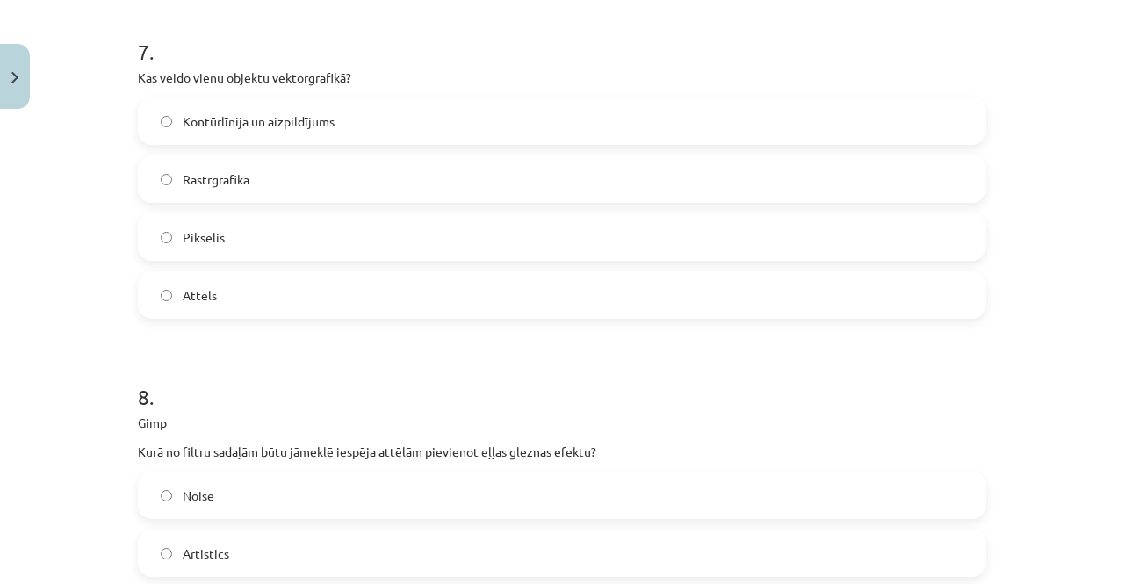
scroll to position [2695, 0]
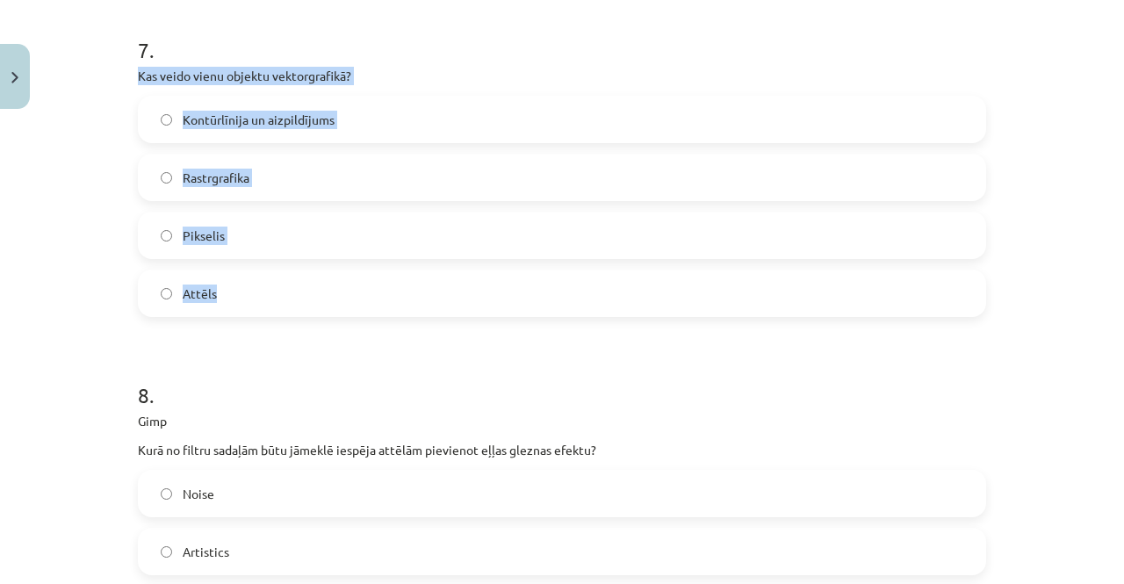
drag, startPoint x: 132, startPoint y: 76, endPoint x: 273, endPoint y: 295, distance: 261.1
click at [273, 295] on div "7 . Kas veido vienu objektu vektorgrafikā? Kontūrlīnija un aizpildījums Rastrgr…" at bounding box center [562, 162] width 848 height 310
copy div "Kas veido vienu objektu vektorgrafikā? Kontūrlīnija un aizpildījums Rastrgrafik…"
click at [281, 117] on span "Kontūrlīnija un aizpildījums" at bounding box center [259, 120] width 152 height 18
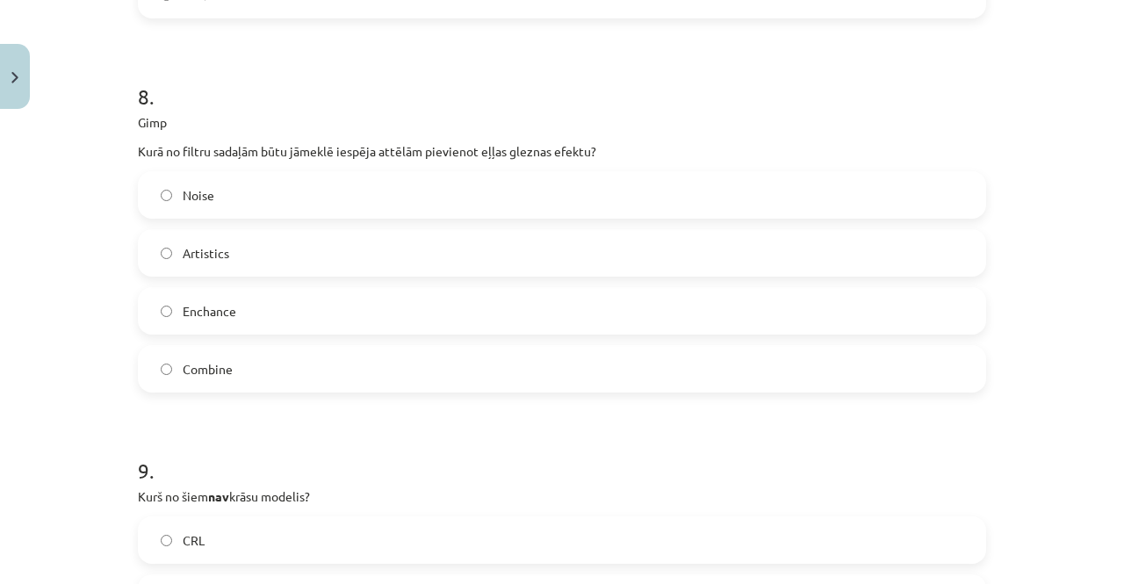
scroll to position [3037, 0]
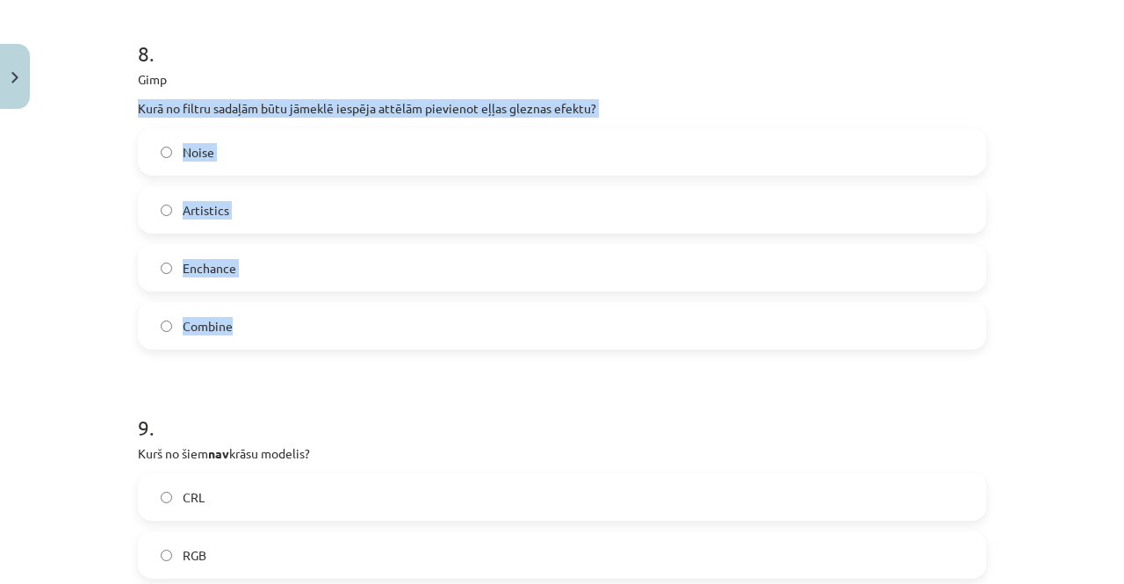
drag, startPoint x: 127, startPoint y: 109, endPoint x: 328, endPoint y: 317, distance: 288.8
copy div "Kurā no filtru sadaļām būtu jāmeklē iespēja attēlām pievienot eļļas gleznas efe…"
click at [258, 196] on label "Artistics" at bounding box center [562, 210] width 845 height 44
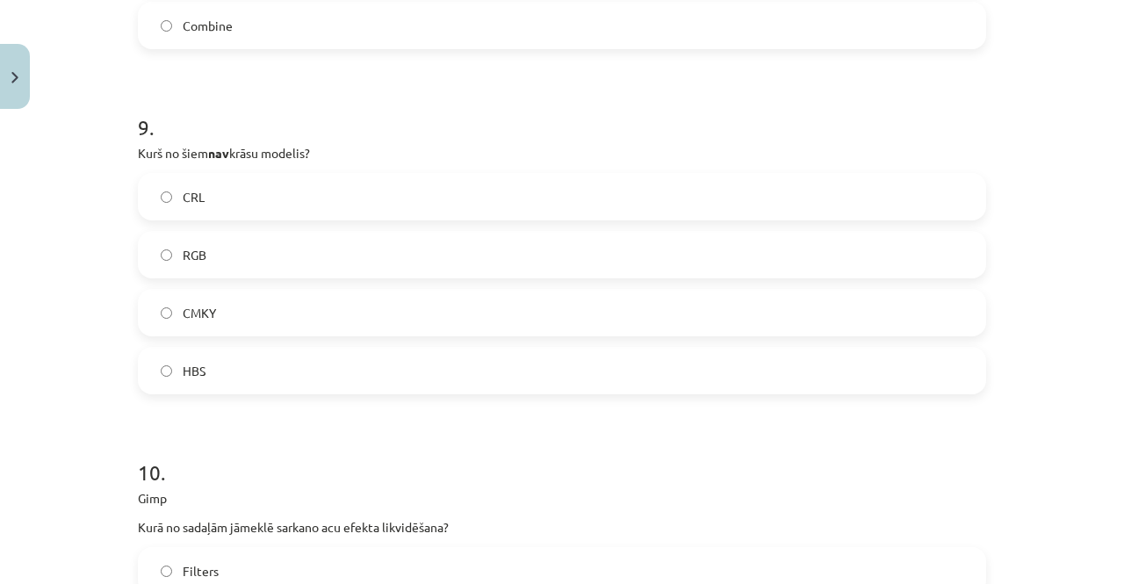
scroll to position [3336, 0]
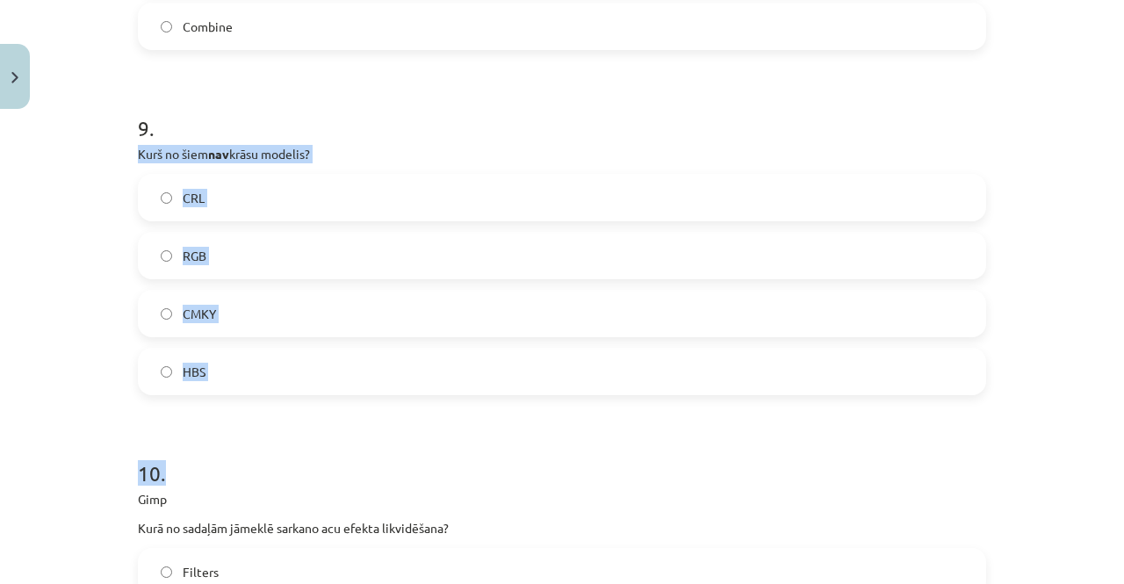
drag, startPoint x: 132, startPoint y: 153, endPoint x: 309, endPoint y: 403, distance: 306.8
copy form "Kurš no šiem nav krāsu modelis? CRL RGB CMKY HBS 10 ."
click at [55, 399] on div "Mācību tēma: Datorikas - 10. klases 3. ieskaites mācību materiāls #9 Noslēguma …" at bounding box center [562, 292] width 1124 height 584
click at [206, 183] on label "CRL" at bounding box center [562, 198] width 845 height 44
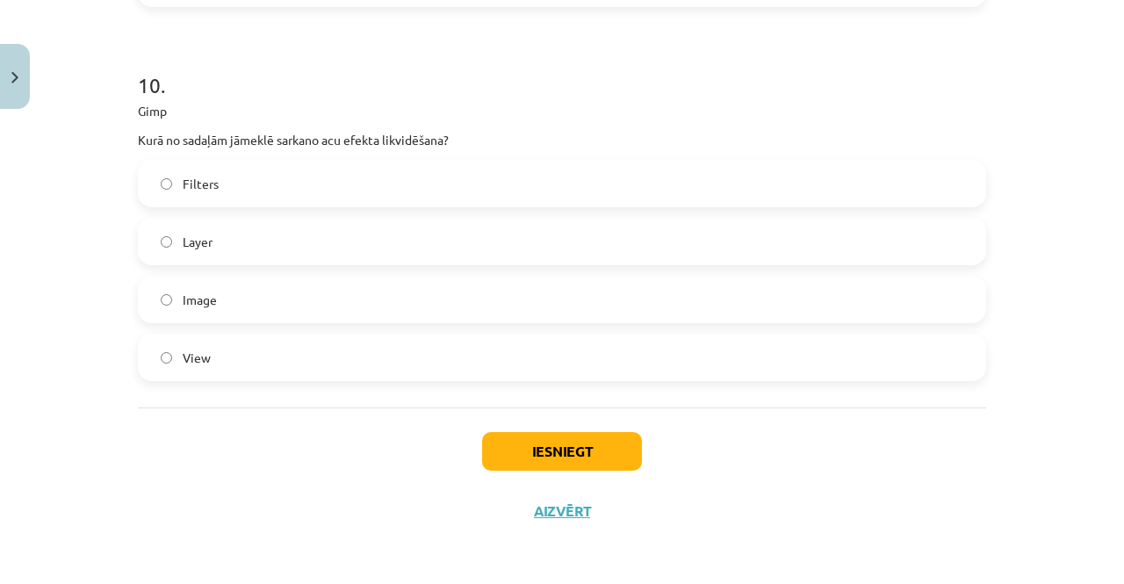
scroll to position [3724, 0]
drag, startPoint x: 228, startPoint y: 187, endPoint x: 183, endPoint y: 159, distance: 53.6
click at [183, 159] on div "10 . Gimp Kurā no sadaļām jāmeklē sarkano acu efekta likvidēšana? Filters Layer…" at bounding box center [562, 212] width 848 height 339
click at [191, 171] on label "Filters" at bounding box center [562, 184] width 845 height 44
click at [361, 468] on div "Iesniegt Aizvērt" at bounding box center [562, 469] width 848 height 123
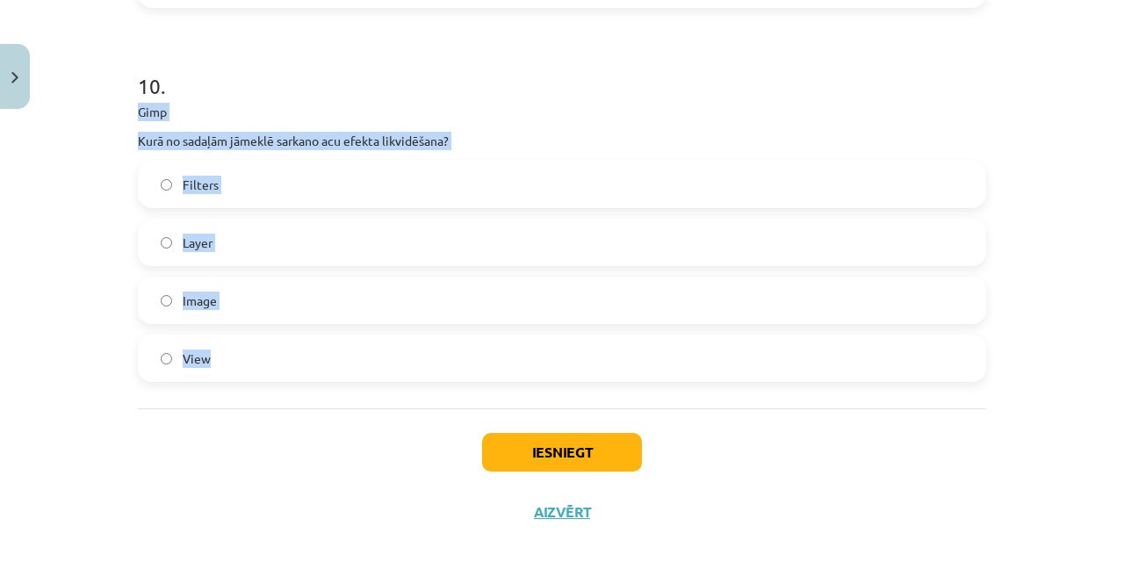
drag, startPoint x: 132, startPoint y: 112, endPoint x: 308, endPoint y: 366, distance: 309.9
click at [308, 366] on div "10 . Gimp Kurā no sadaļām jāmeklē sarkano acu efekta likvidēšana? Filters Layer…" at bounding box center [562, 212] width 848 height 339
copy div "Gimp Kurā no sadaļām jāmeklē sarkano acu efekta likvidēšana? Filters Layer Imag…"
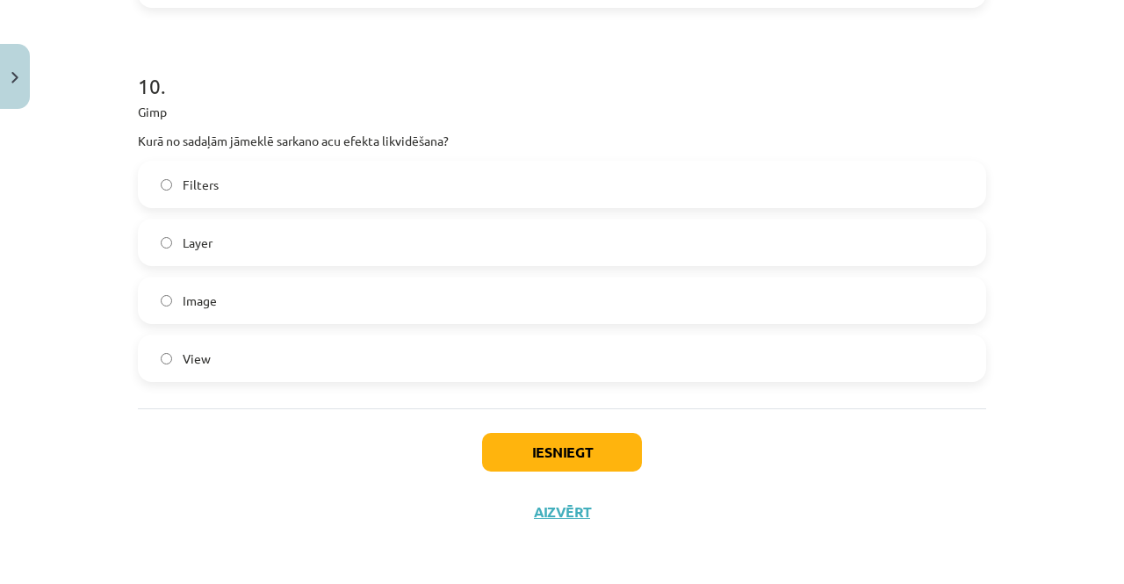
click at [261, 491] on div "Iesniegt Aizvērt" at bounding box center [562, 469] width 848 height 123
click at [578, 465] on button "Iesniegt" at bounding box center [562, 452] width 160 height 39
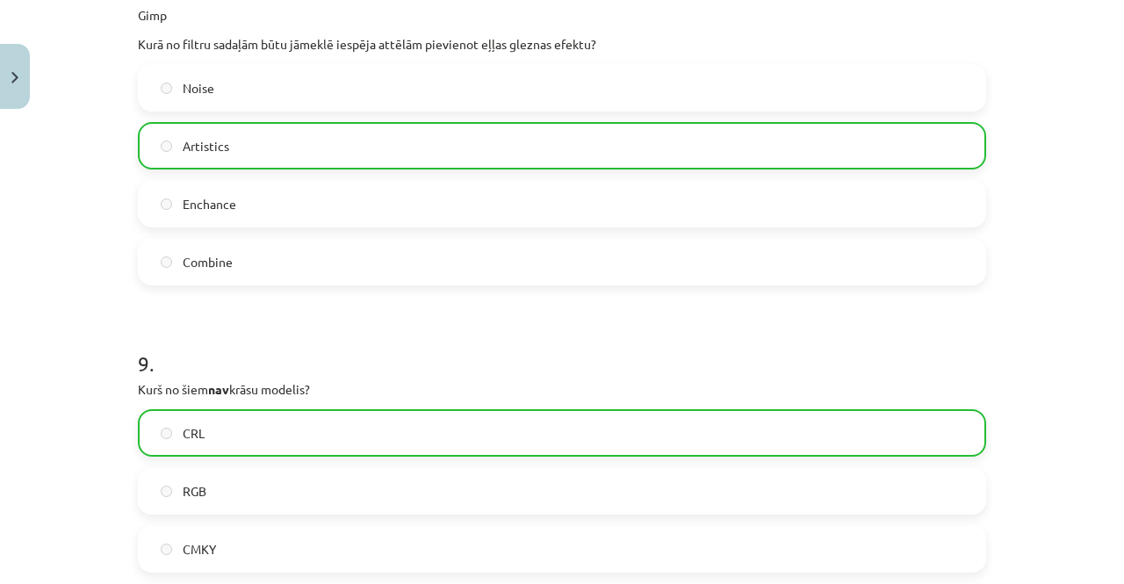
scroll to position [3780, 0]
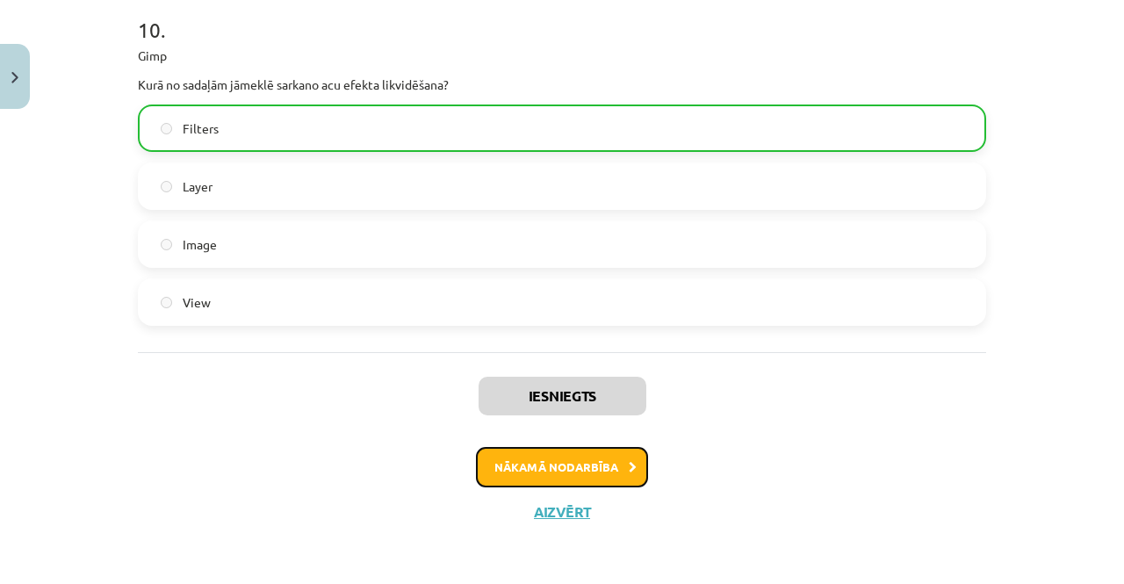
click at [493, 484] on button "Nākamā nodarbība" at bounding box center [562, 467] width 172 height 40
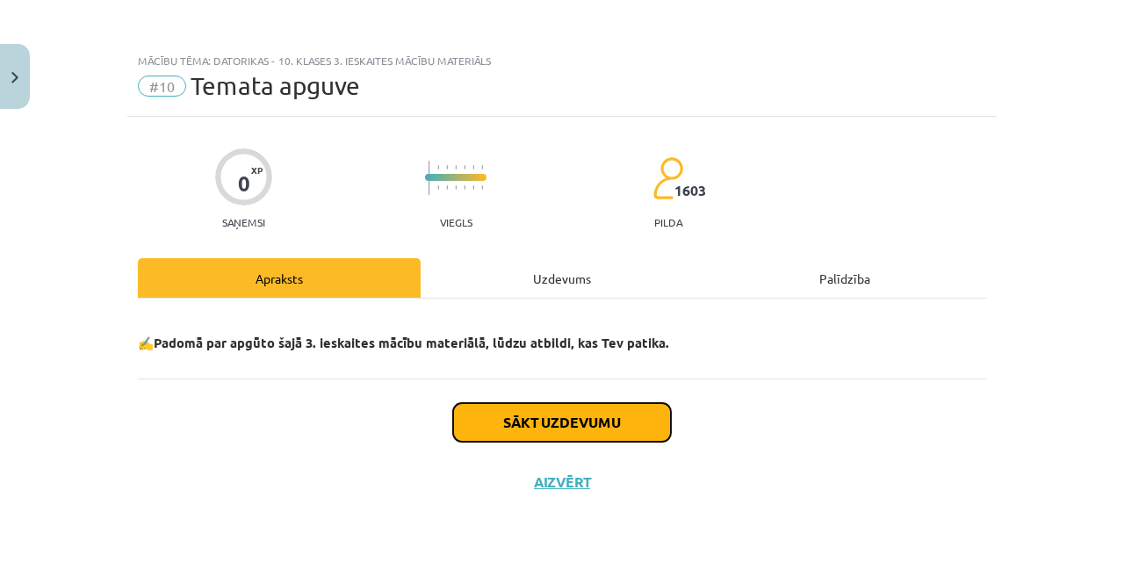
click at [555, 407] on button "Sākt uzdevumu" at bounding box center [562, 422] width 218 height 39
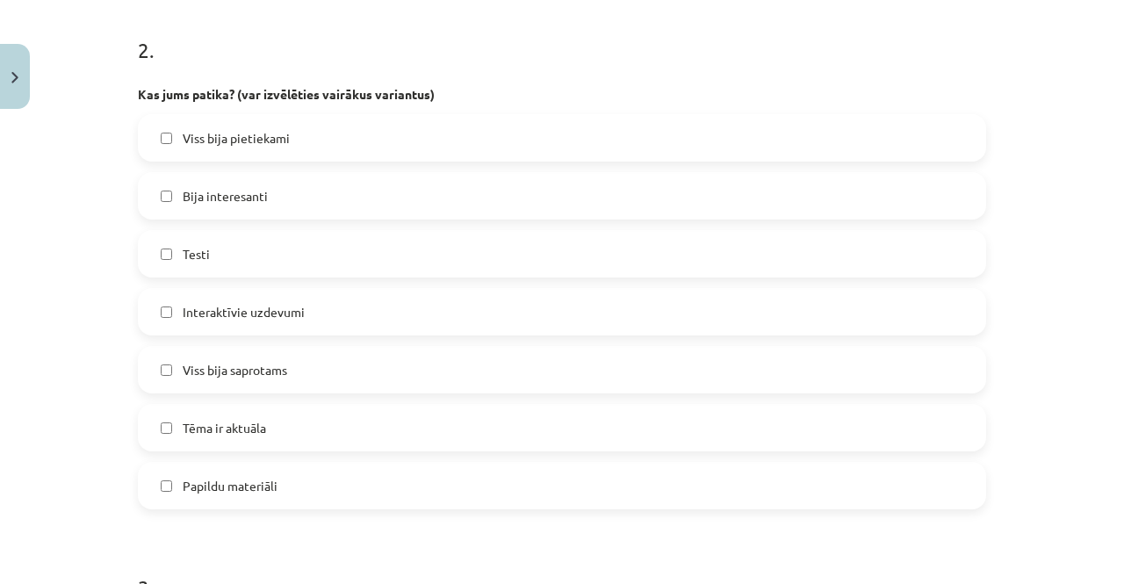
scroll to position [905, 0]
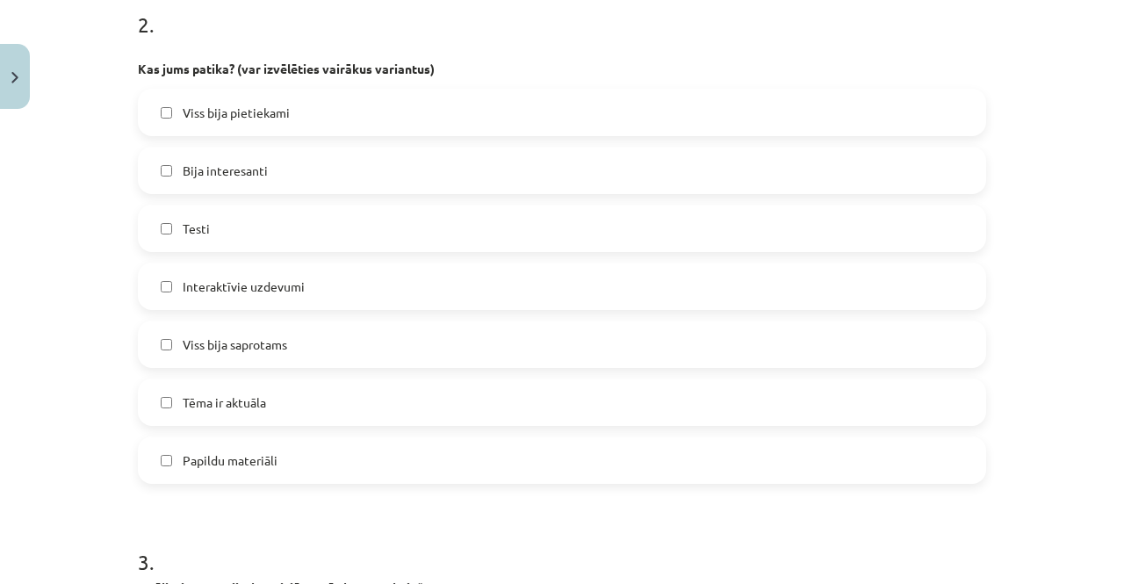
click at [253, 169] on span "Bija interesanti" at bounding box center [225, 171] width 85 height 18
click at [184, 402] on span "Tēma ir aktuāla" at bounding box center [224, 402] width 83 height 18
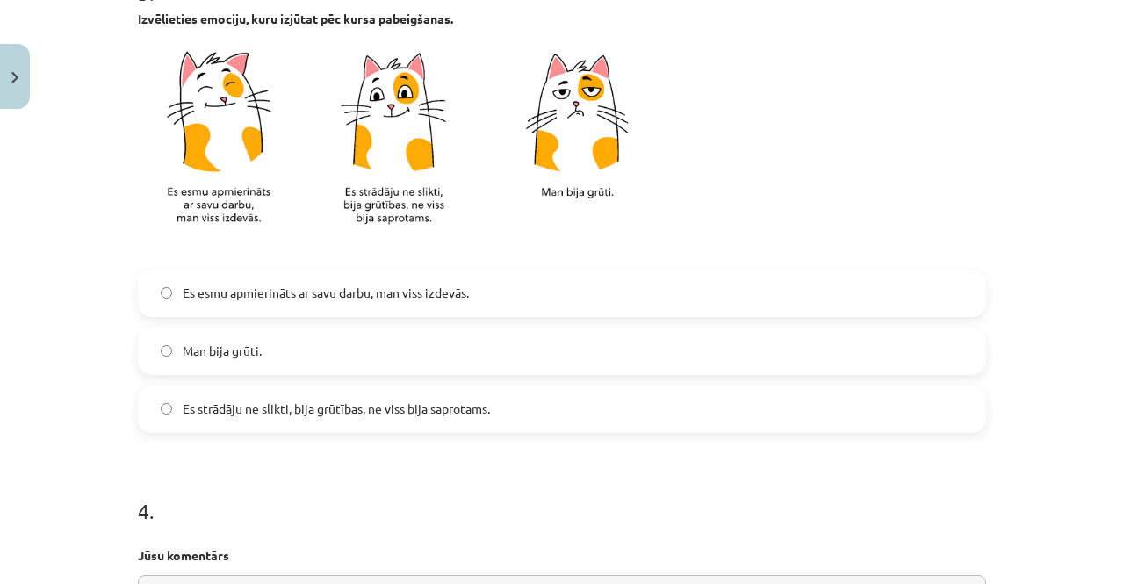
scroll to position [1475, 0]
click at [312, 280] on label "Es esmu apmierināts ar savu darbu, man viss izdevās." at bounding box center [562, 292] width 845 height 44
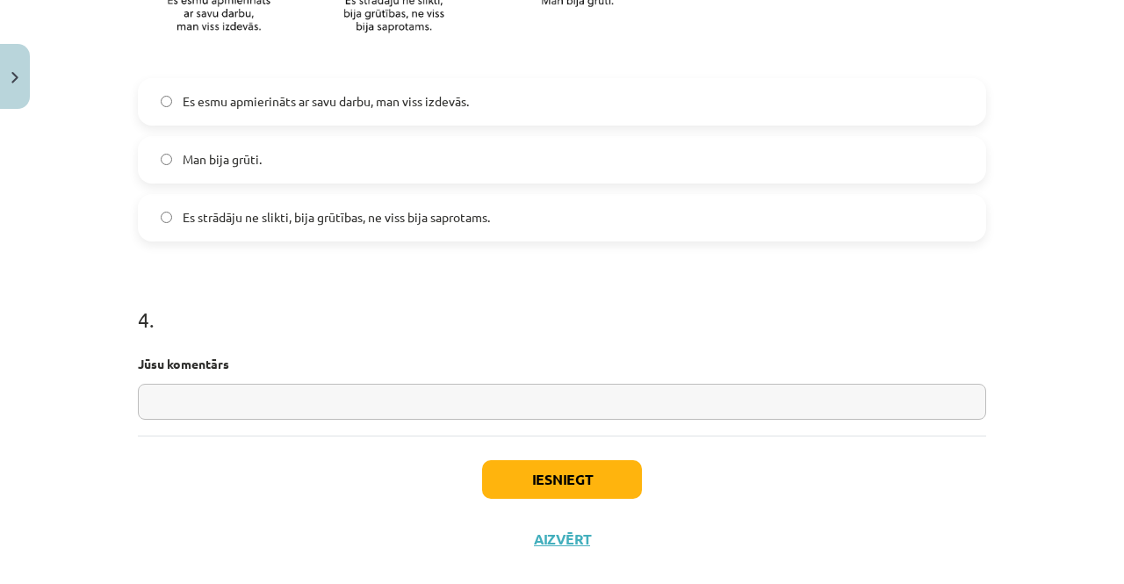
scroll to position [1693, 0]
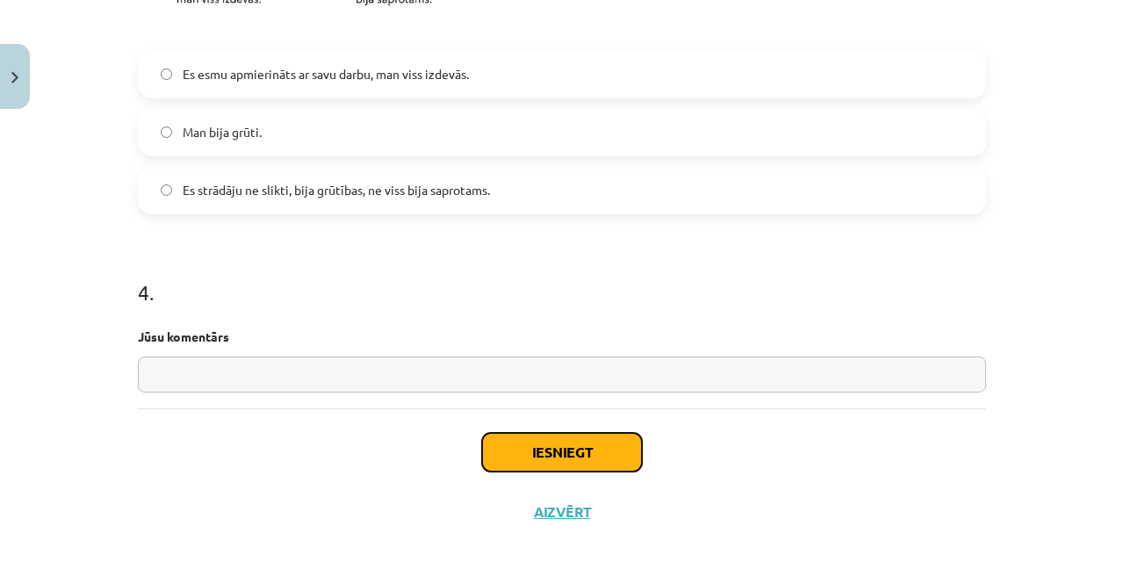
click at [594, 444] on button "Iesniegt" at bounding box center [562, 452] width 160 height 39
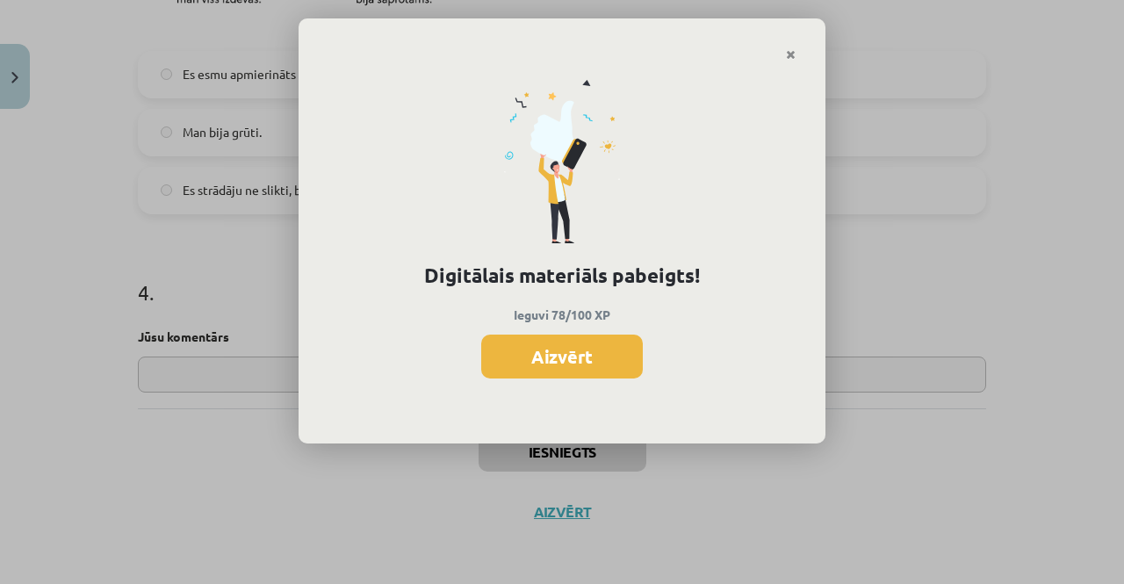
scroll to position [1121, 0]
click at [725, 66] on div "Digitālais materiāls pabeigts! Ieguvi 78/100 XP Aizvērt" at bounding box center [562, 252] width 527 height 383
click at [602, 350] on button "Aizvērt" at bounding box center [562, 357] width 162 height 44
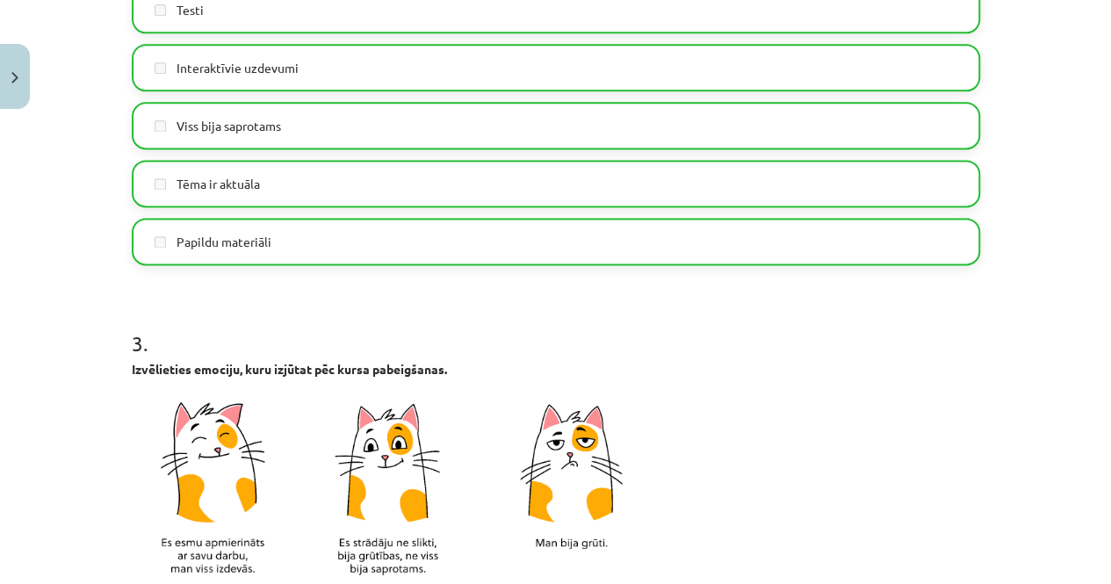
scroll to position [1105, 0]
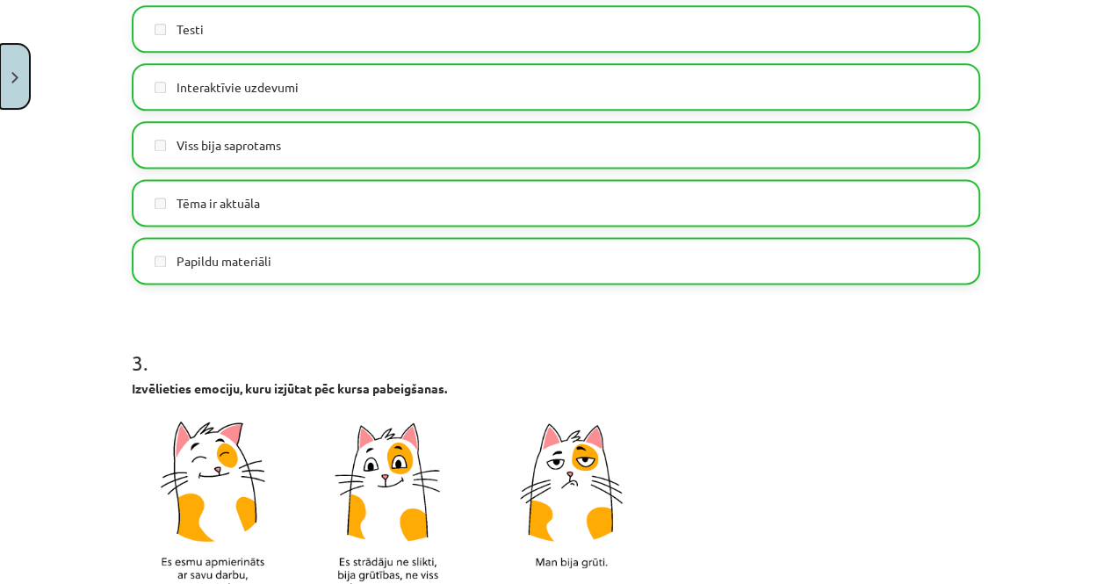
click at [25, 104] on button "Close" at bounding box center [15, 76] width 30 height 65
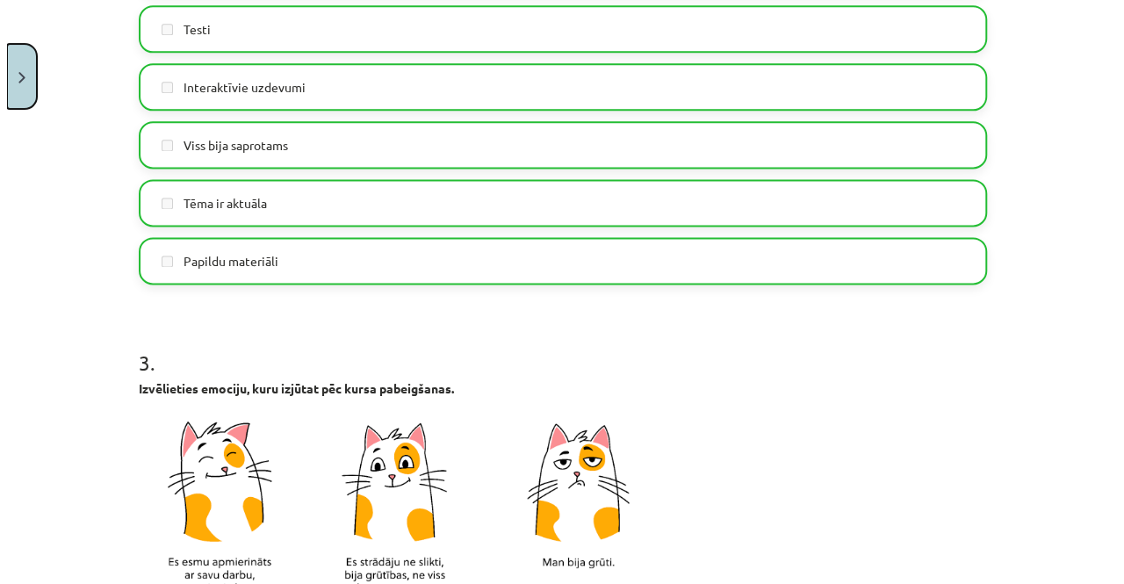
scroll to position [1259, 0]
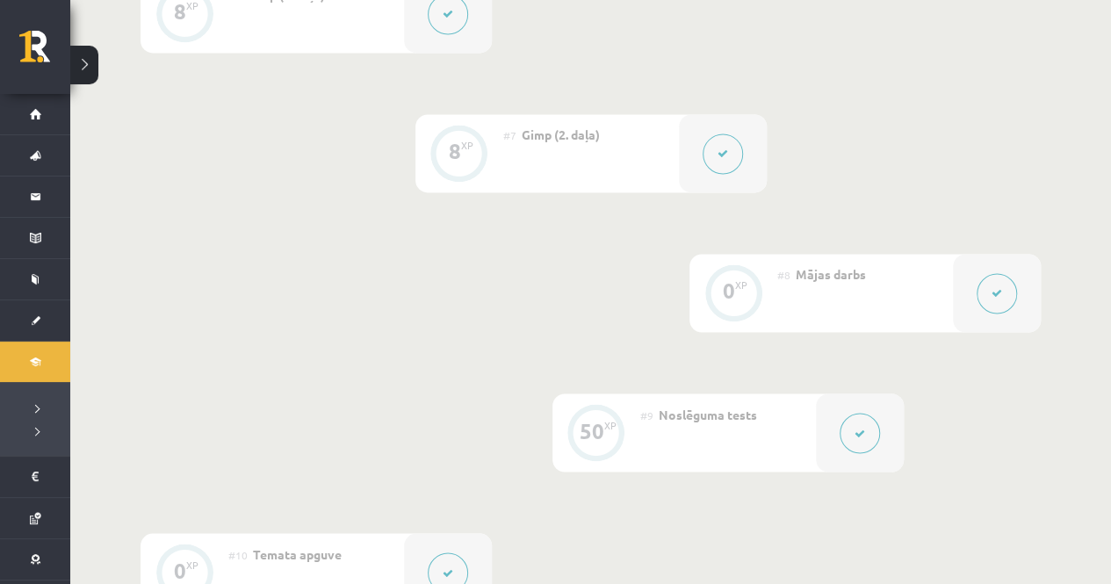
click at [1001, 278] on button at bounding box center [997, 293] width 40 height 40
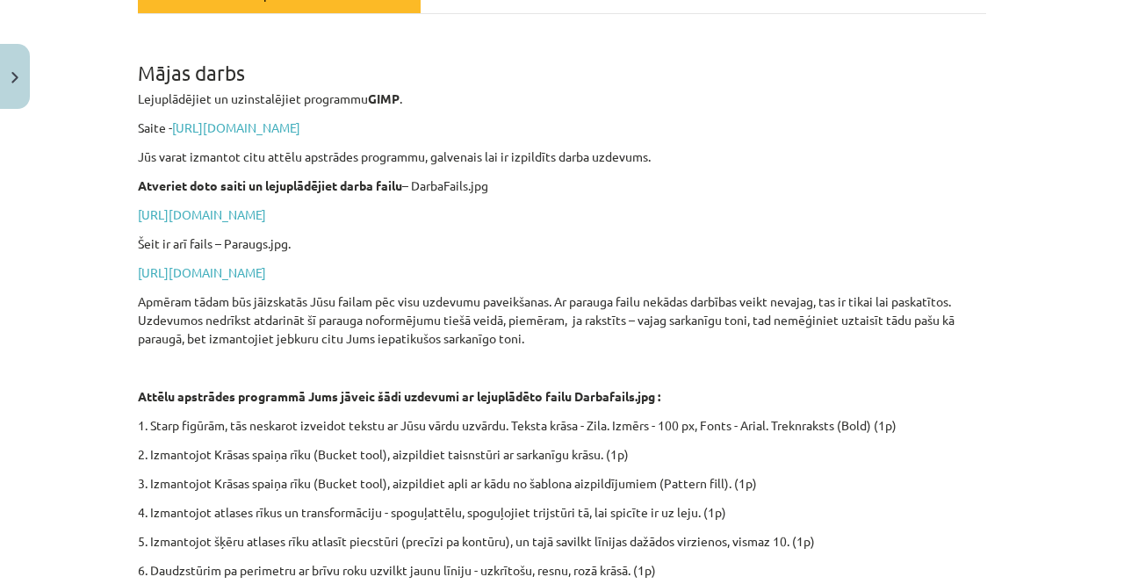
scroll to position [285, 0]
click at [266, 213] on link "[URL][DOMAIN_NAME]" at bounding box center [202, 213] width 128 height 16
click at [259, 271] on link "[URL][DOMAIN_NAME]" at bounding box center [202, 271] width 128 height 16
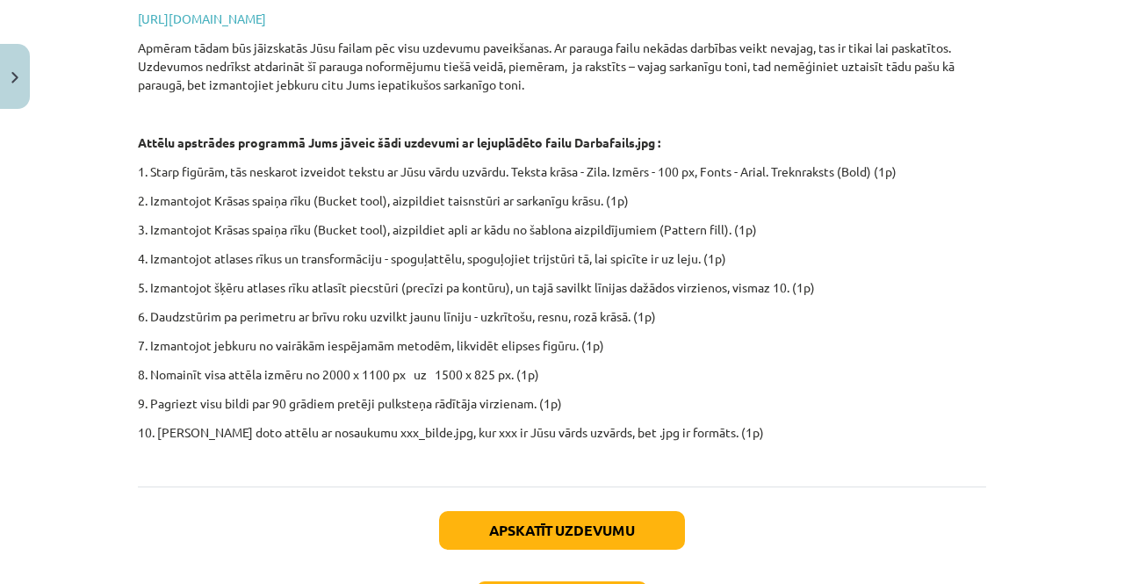
scroll to position [542, 0]
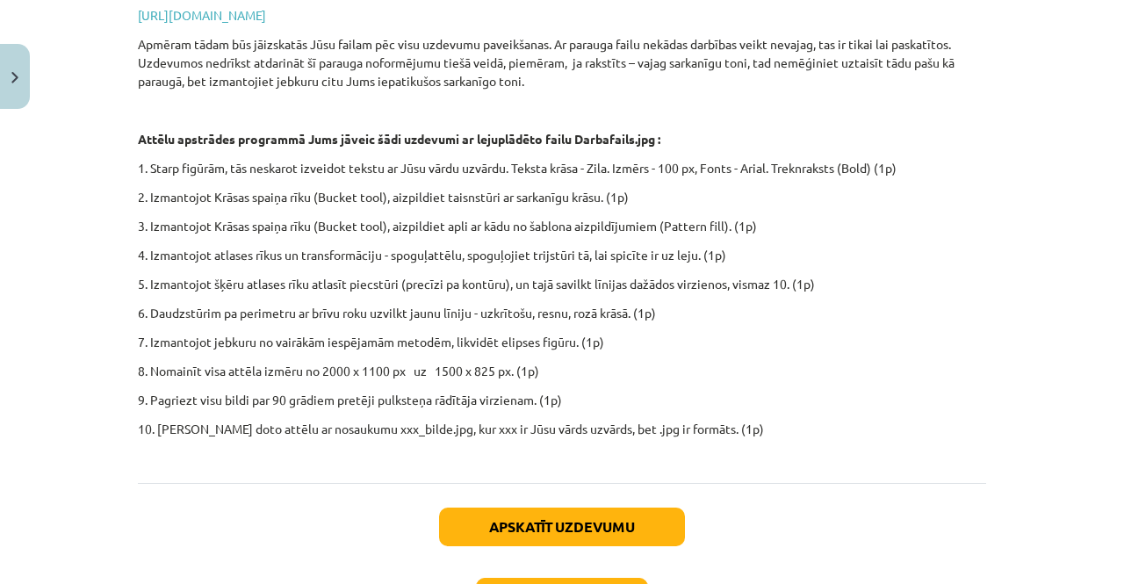
click at [68, 380] on div "Mācību tēma: Datorikas - 10. klases 3. ieskaites mācību materiāls #8 Mājas darb…" at bounding box center [562, 292] width 1124 height 584
click at [104, 532] on div "Mācību tēma: Datorikas - 10. klases 3. ieskaites mācību materiāls #8 Mājas darb…" at bounding box center [562, 292] width 1124 height 584
click at [789, 544] on div "Apskatīt uzdevumu Nākamā nodarbība Aizvērt" at bounding box center [562, 572] width 848 height 179
click at [822, 490] on div "Apskatīt uzdevumu Nākamā nodarbība Aizvērt" at bounding box center [562, 572] width 848 height 179
click at [850, 531] on div "Apskatīt uzdevumu Nākamā nodarbība Aizvērt" at bounding box center [562, 572] width 848 height 179
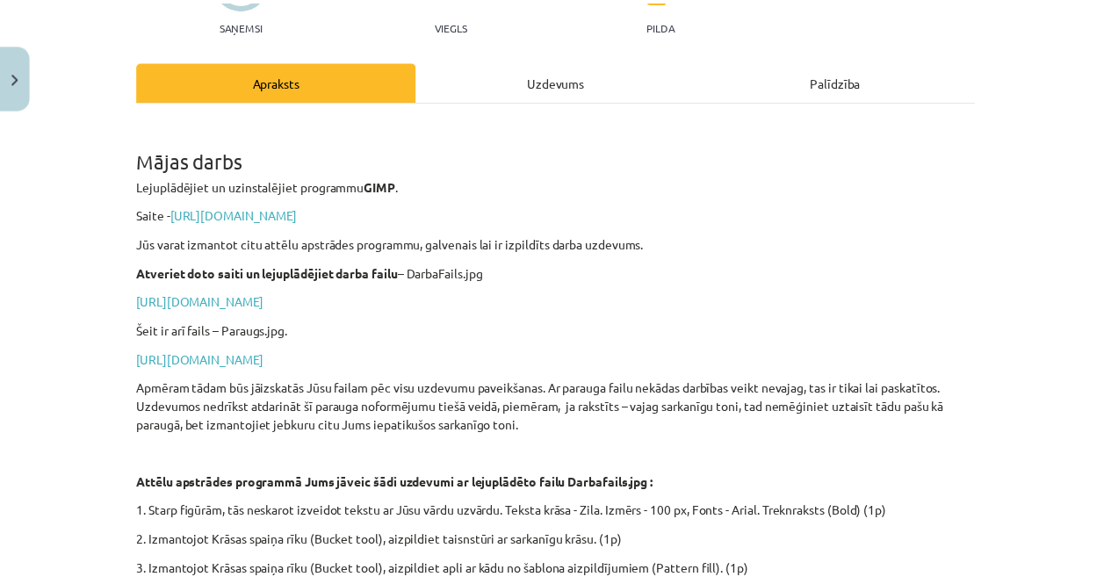
scroll to position [205, 0]
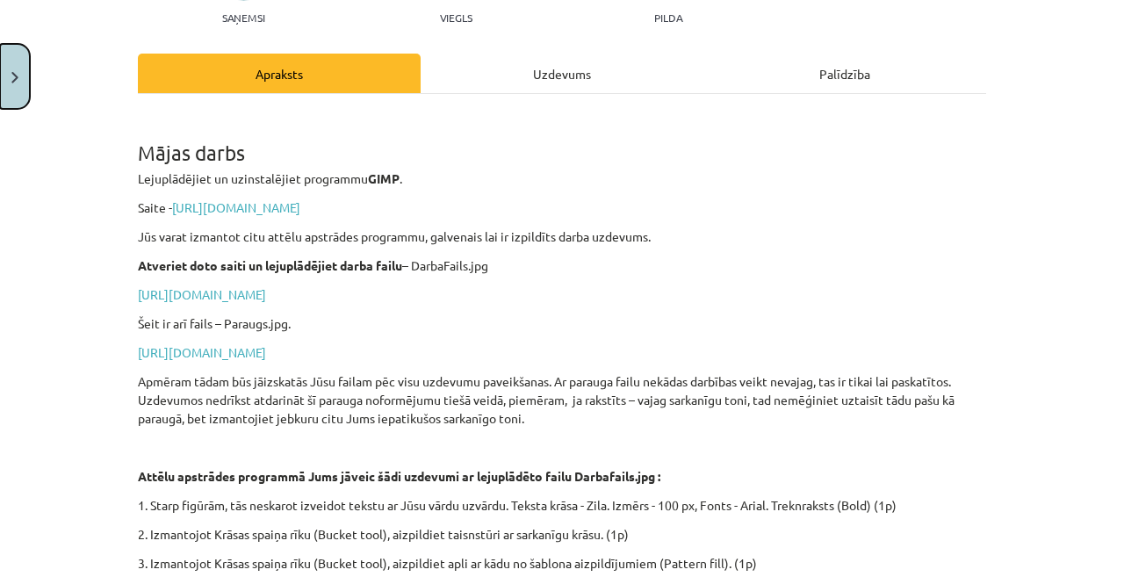
click at [16, 65] on button "Close" at bounding box center [15, 76] width 30 height 65
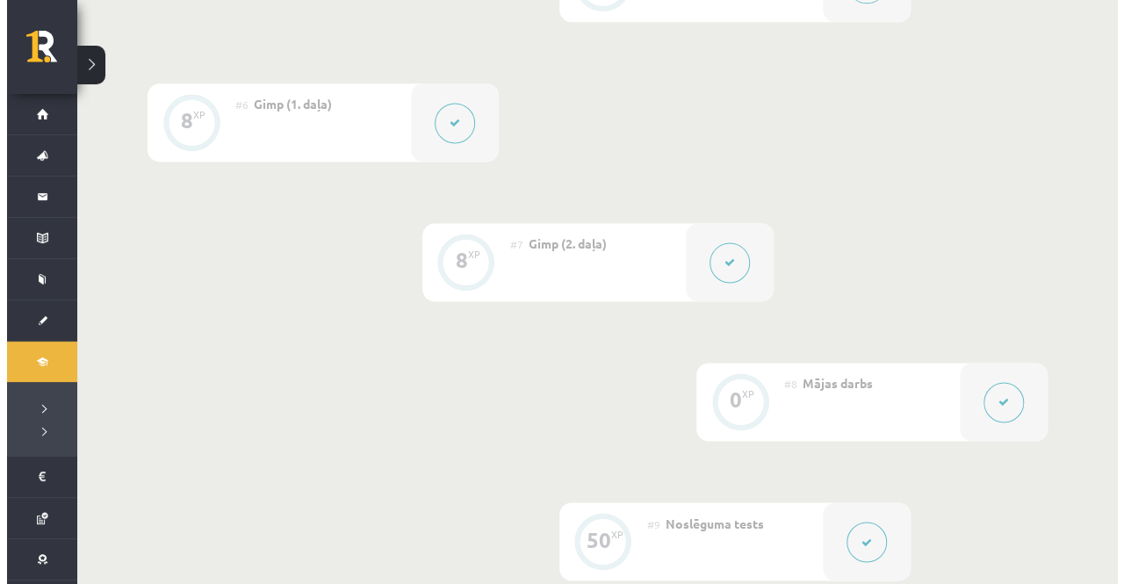
scroll to position [1149, 0]
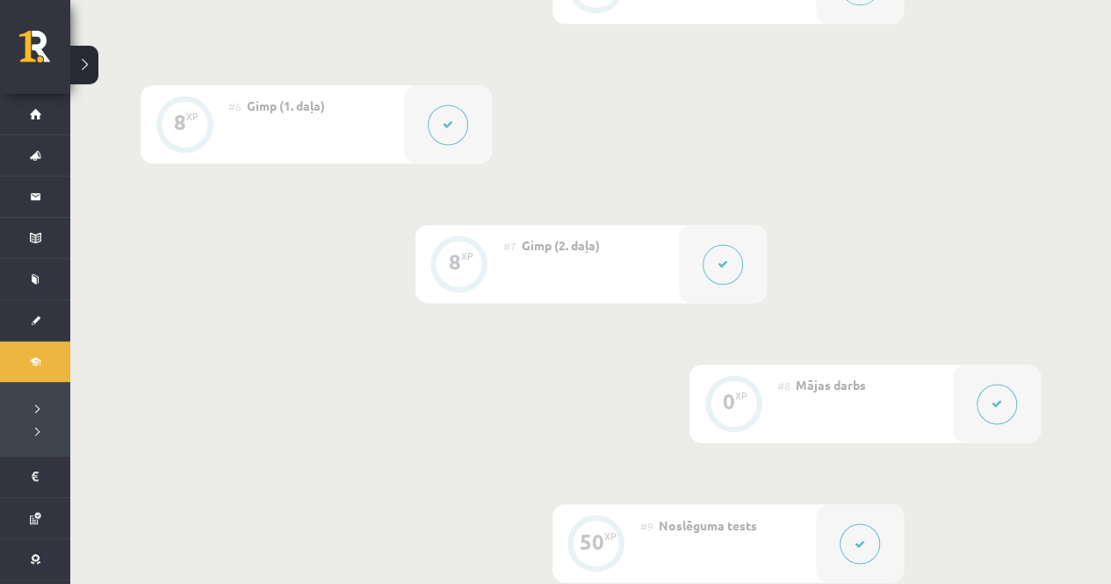
click at [436, 127] on button at bounding box center [448, 125] width 40 height 40
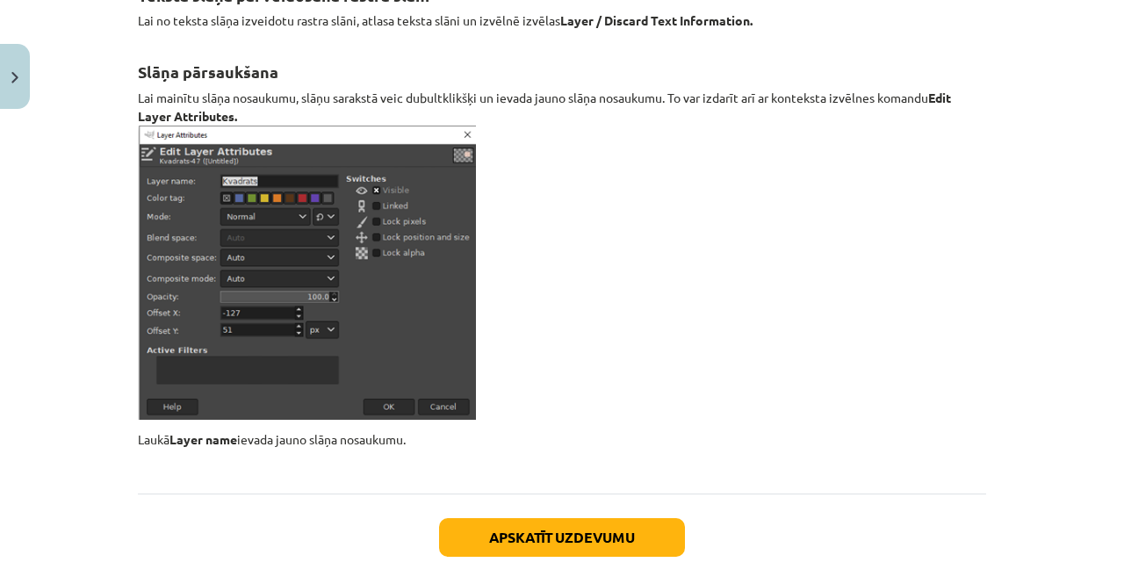
scroll to position [20614, 0]
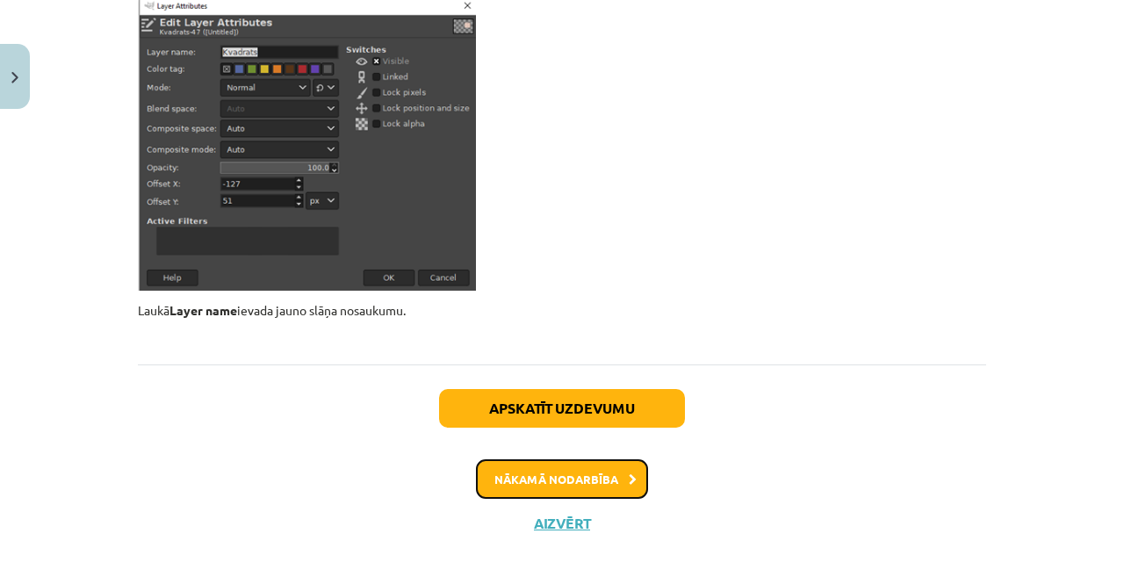
click at [571, 473] on button "Nākamā nodarbība" at bounding box center [562, 479] width 172 height 40
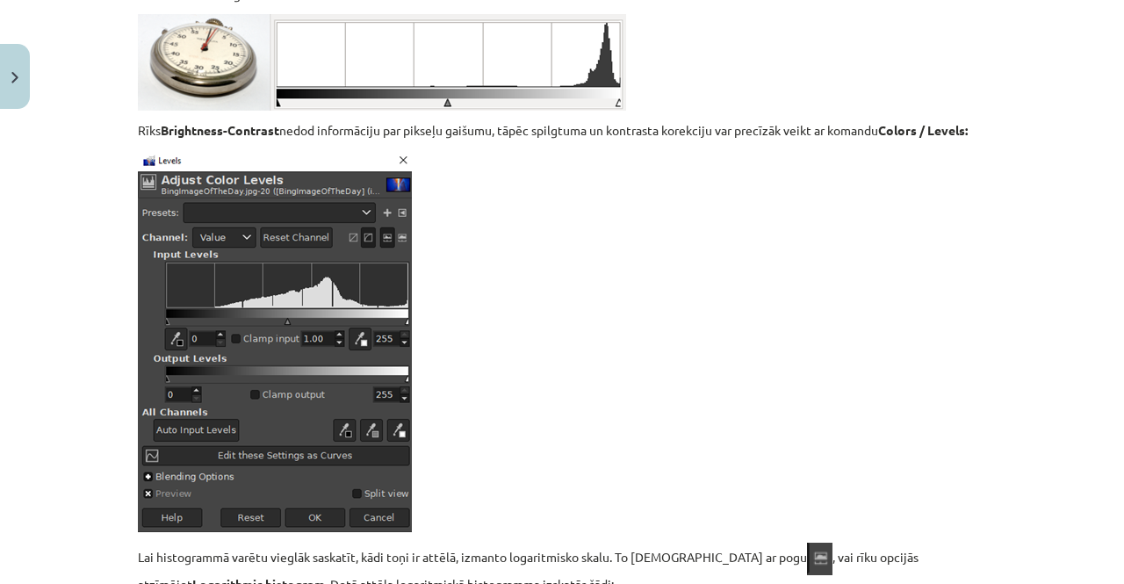
scroll to position [8248, 0]
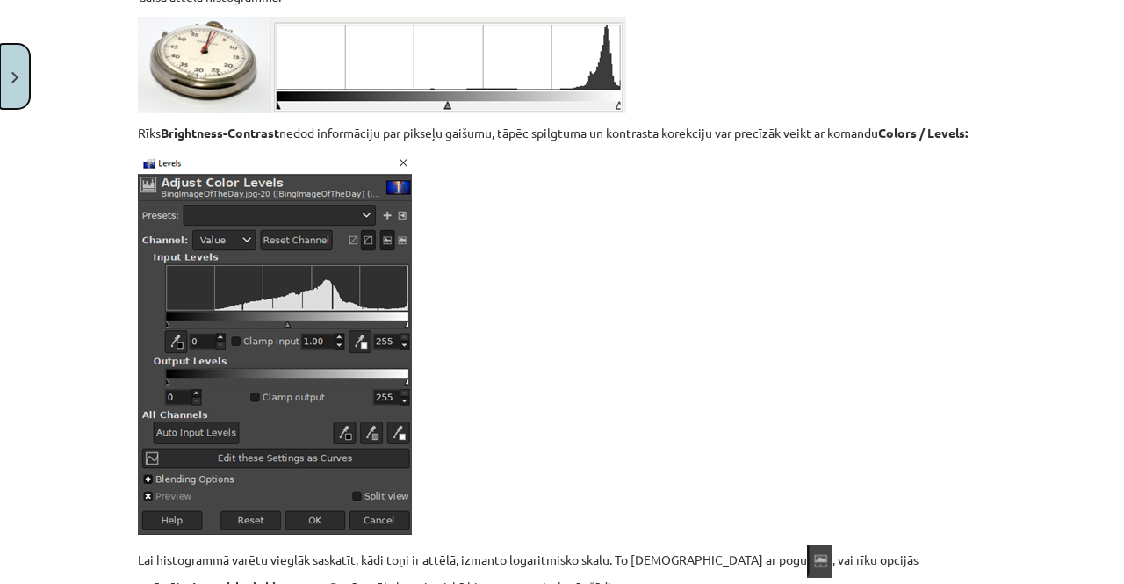
click at [1, 74] on button "Close" at bounding box center [15, 76] width 30 height 65
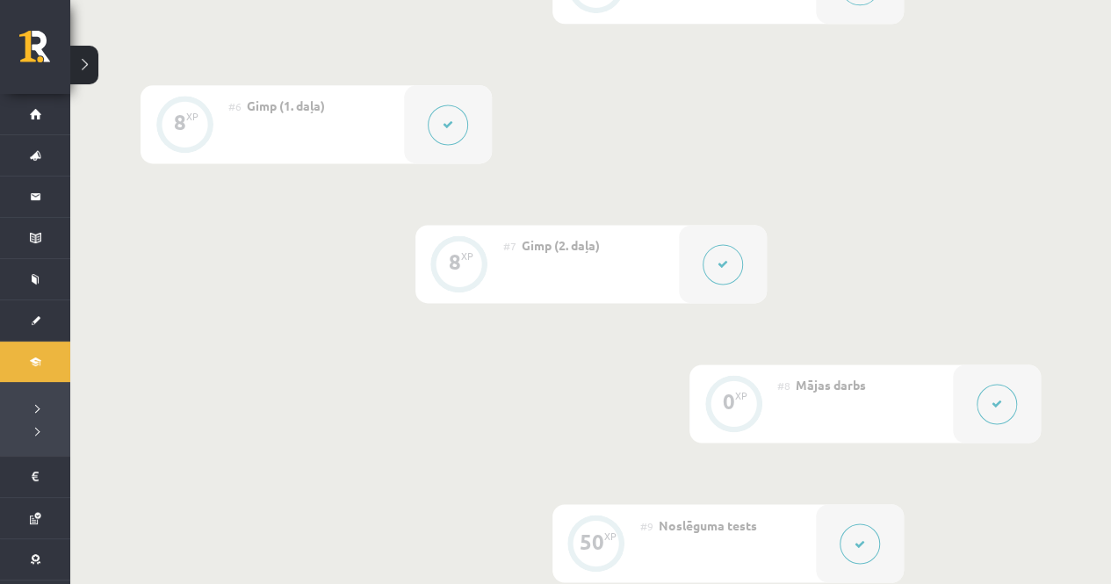
click at [994, 405] on icon at bounding box center [996, 404] width 11 height 11
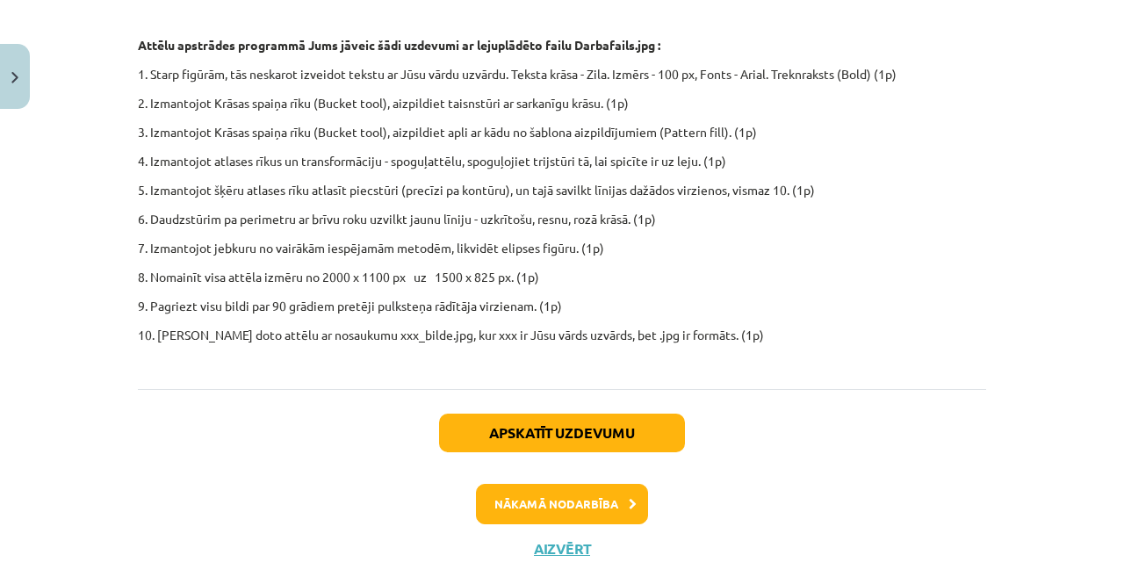
scroll to position [637, 0]
click at [975, 215] on p "6. Daudzstūrim pa perimetru ar brīvu roku uzvilkt jaunu līniju - uzkrītošu, res…" at bounding box center [562, 218] width 848 height 18
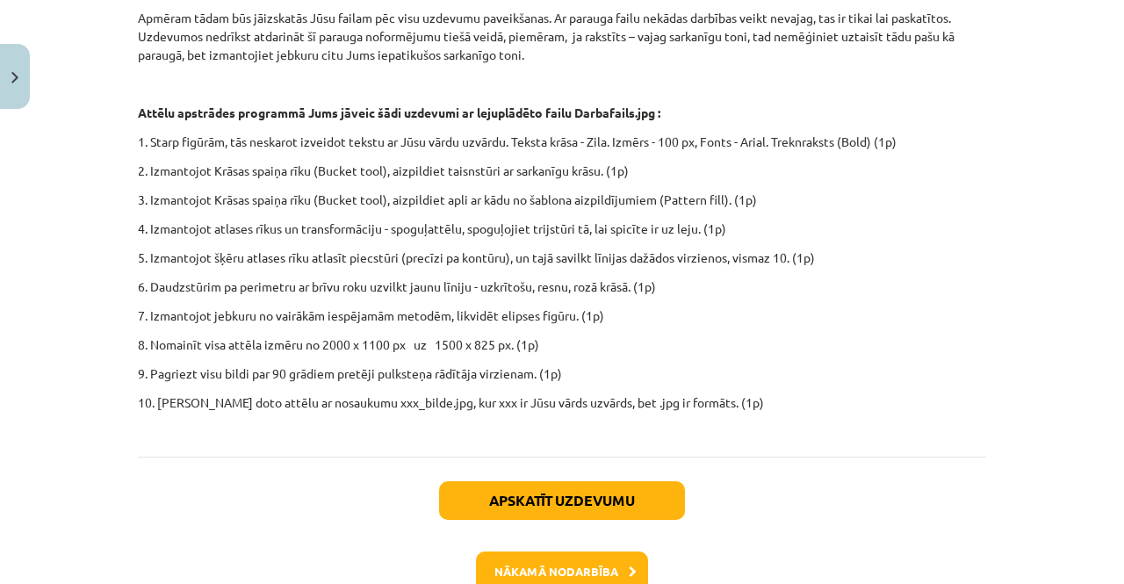
scroll to position [562, 0]
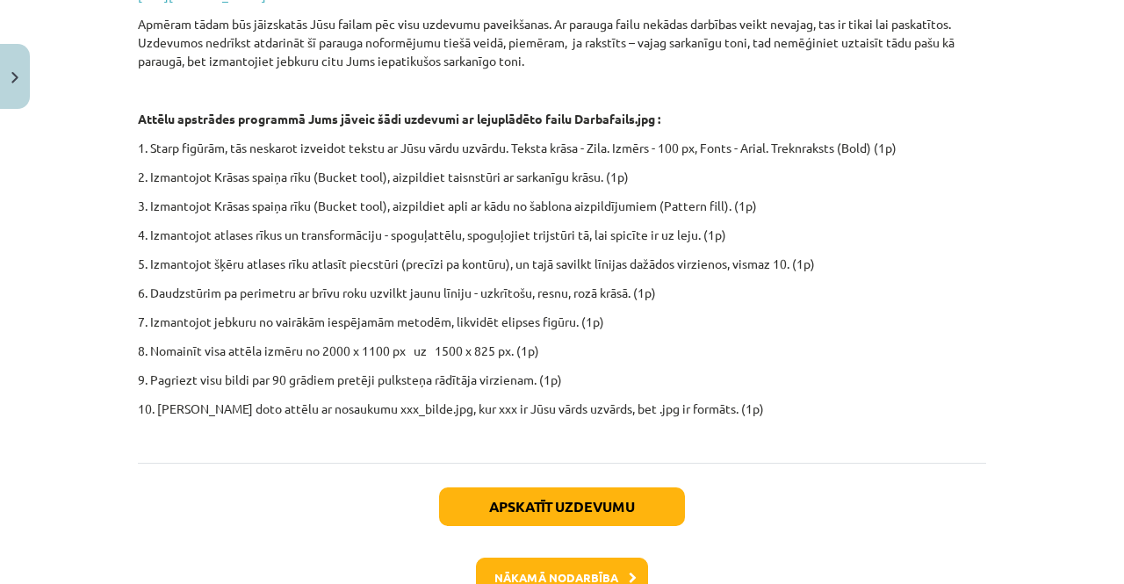
click at [1000, 217] on div "Mācību tēma: Datorikas - 10. klases 3. ieskaites mācību materiāls #8 Mājas darb…" at bounding box center [562, 292] width 1124 height 584
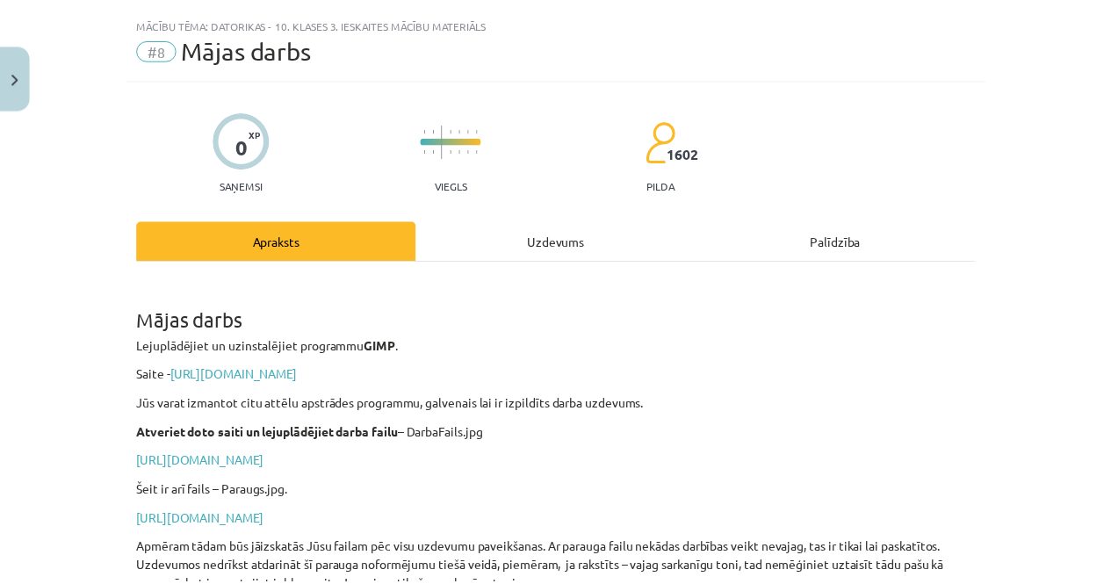
scroll to position [0, 0]
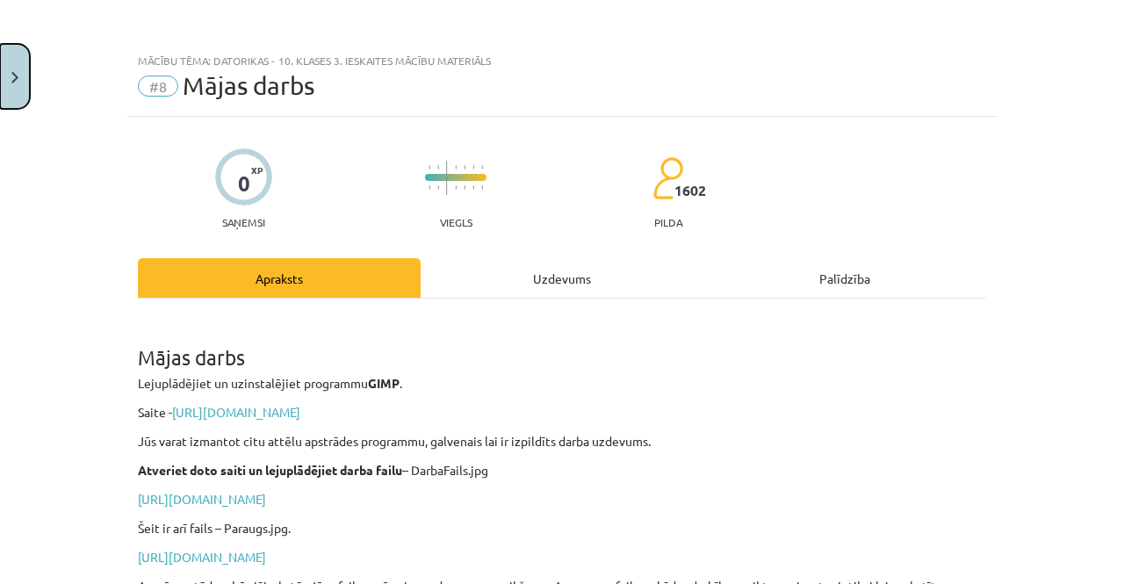
click at [19, 95] on button "Close" at bounding box center [15, 76] width 30 height 65
